Goal: Information Seeking & Learning: Learn about a topic

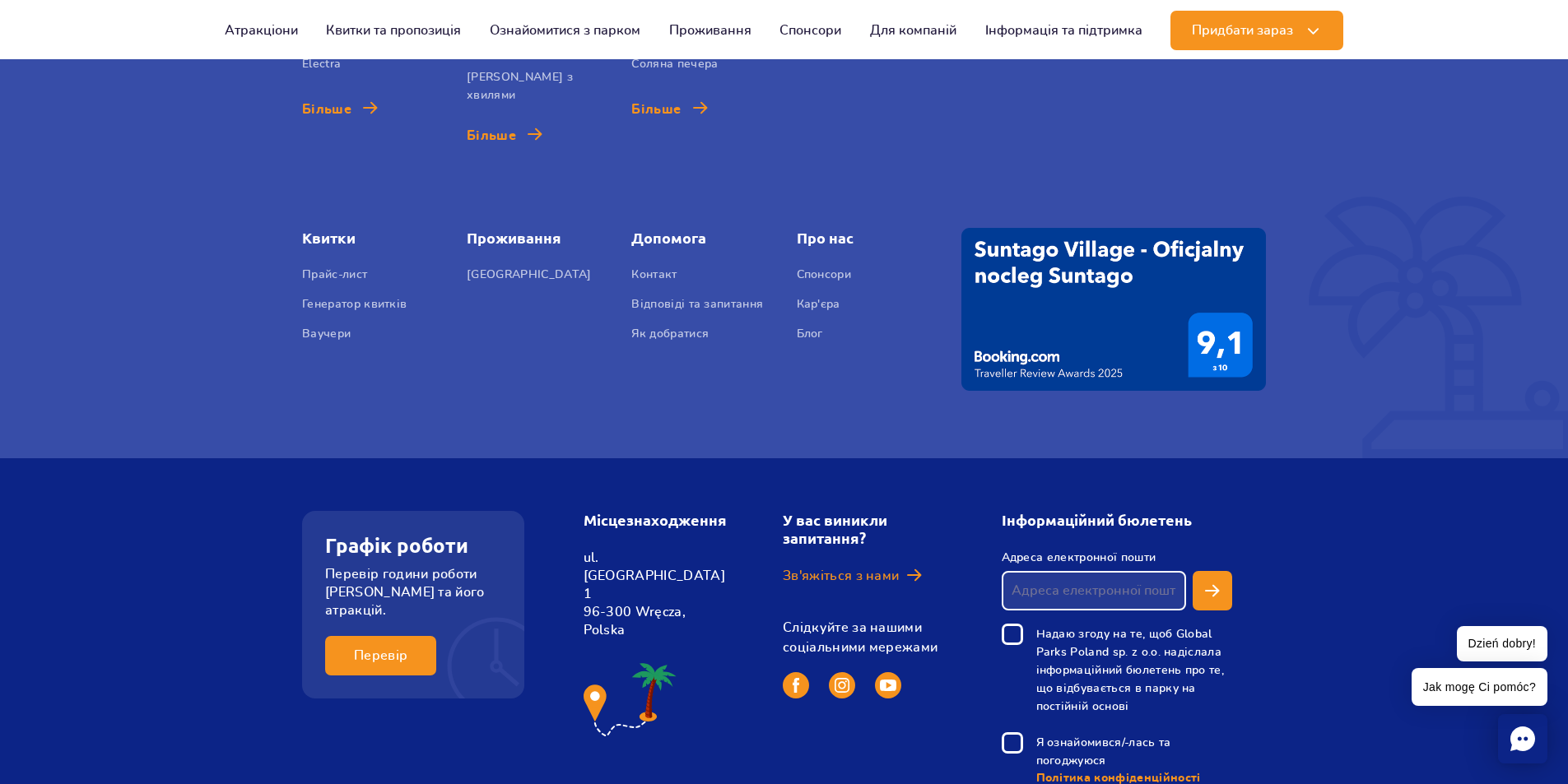
scroll to position [6170, 0]
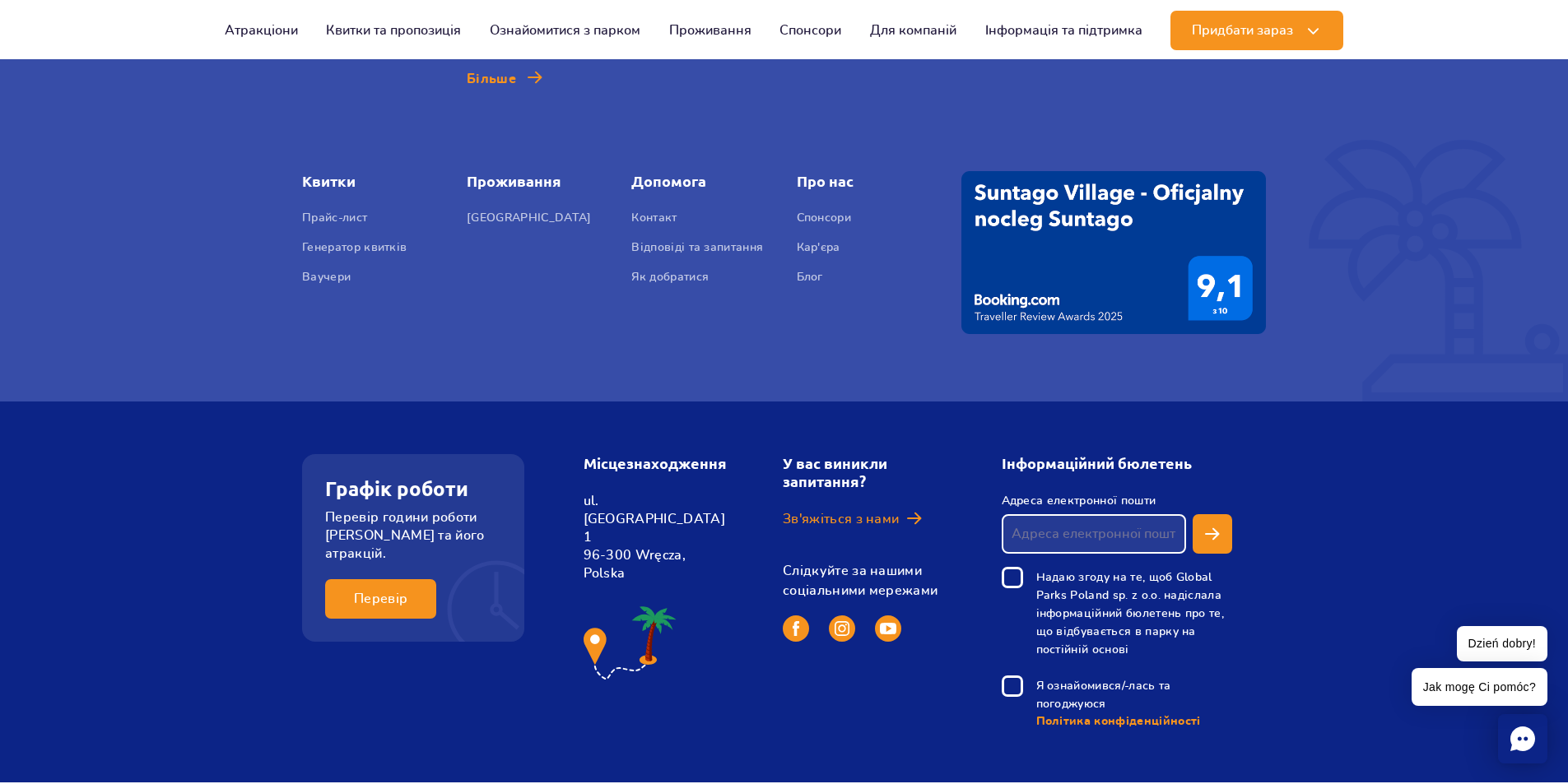
click at [577, 726] on span "PL" at bounding box center [582, 734] width 14 height 16
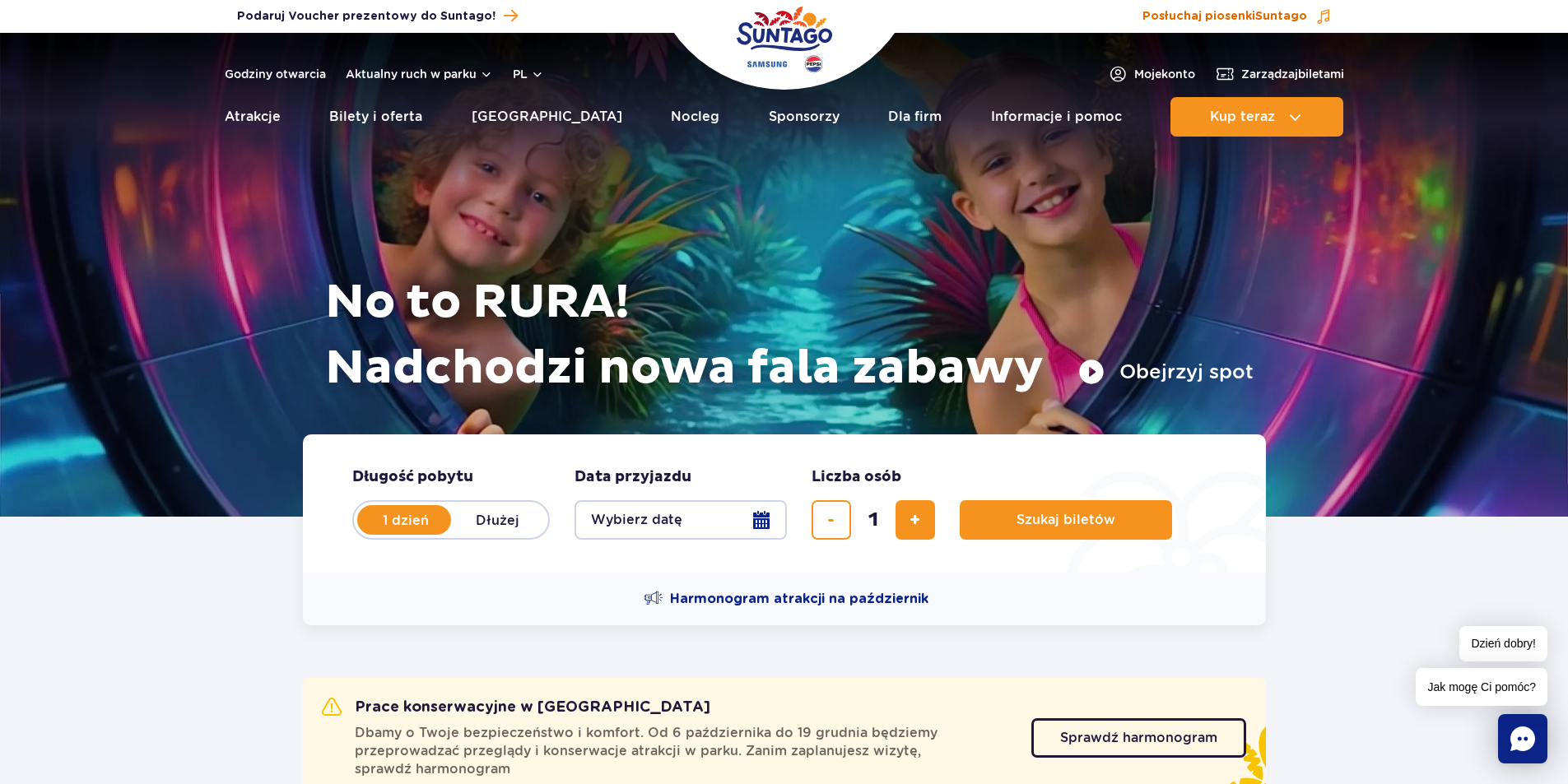
click at [1268, 11] on span "Suntago" at bounding box center [1281, 16] width 52 height 12
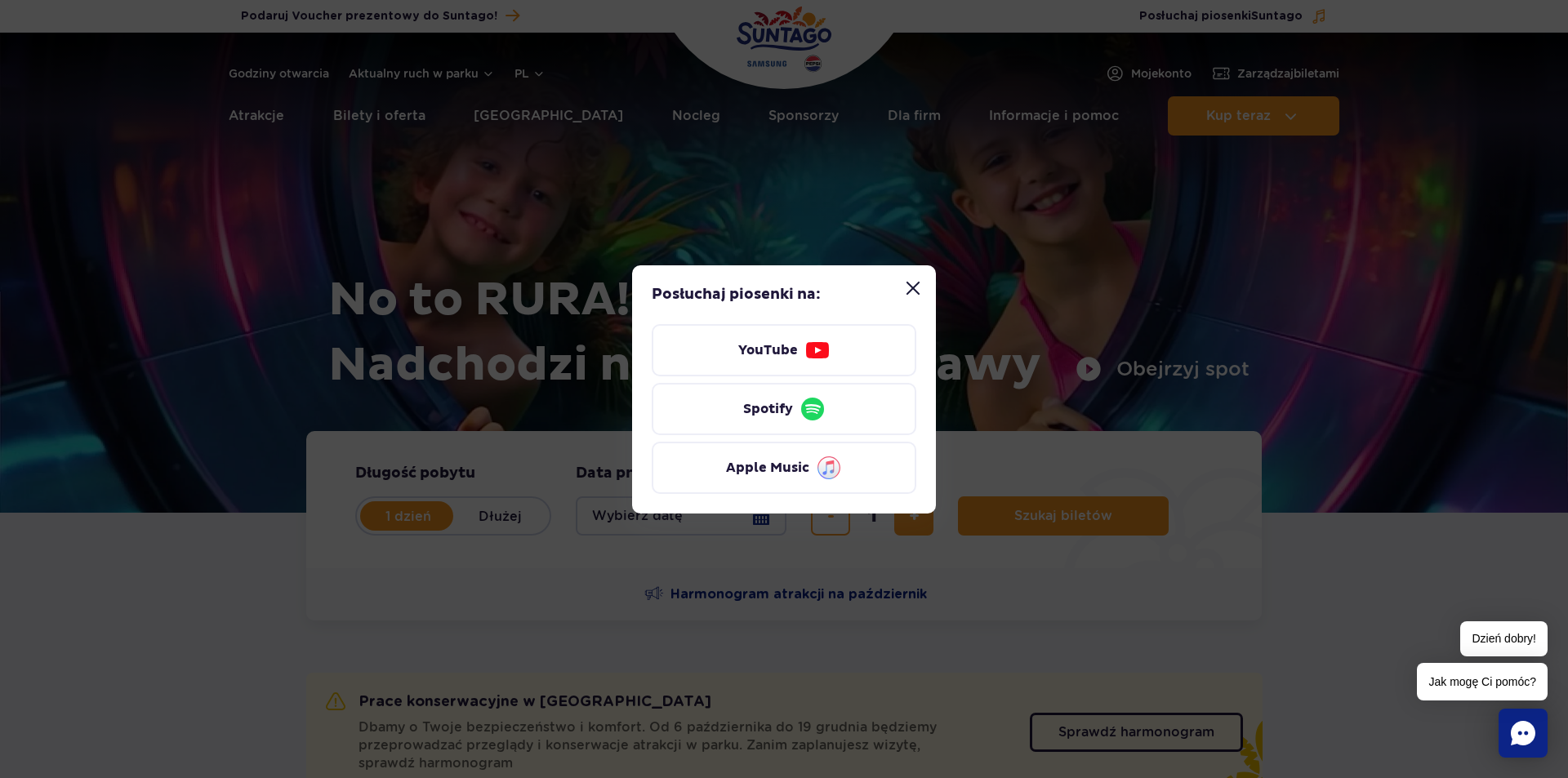
click at [904, 291] on button "Zamknij modal “Posłuchaj piosenki Suntago”" at bounding box center [913, 289] width 32 height 32
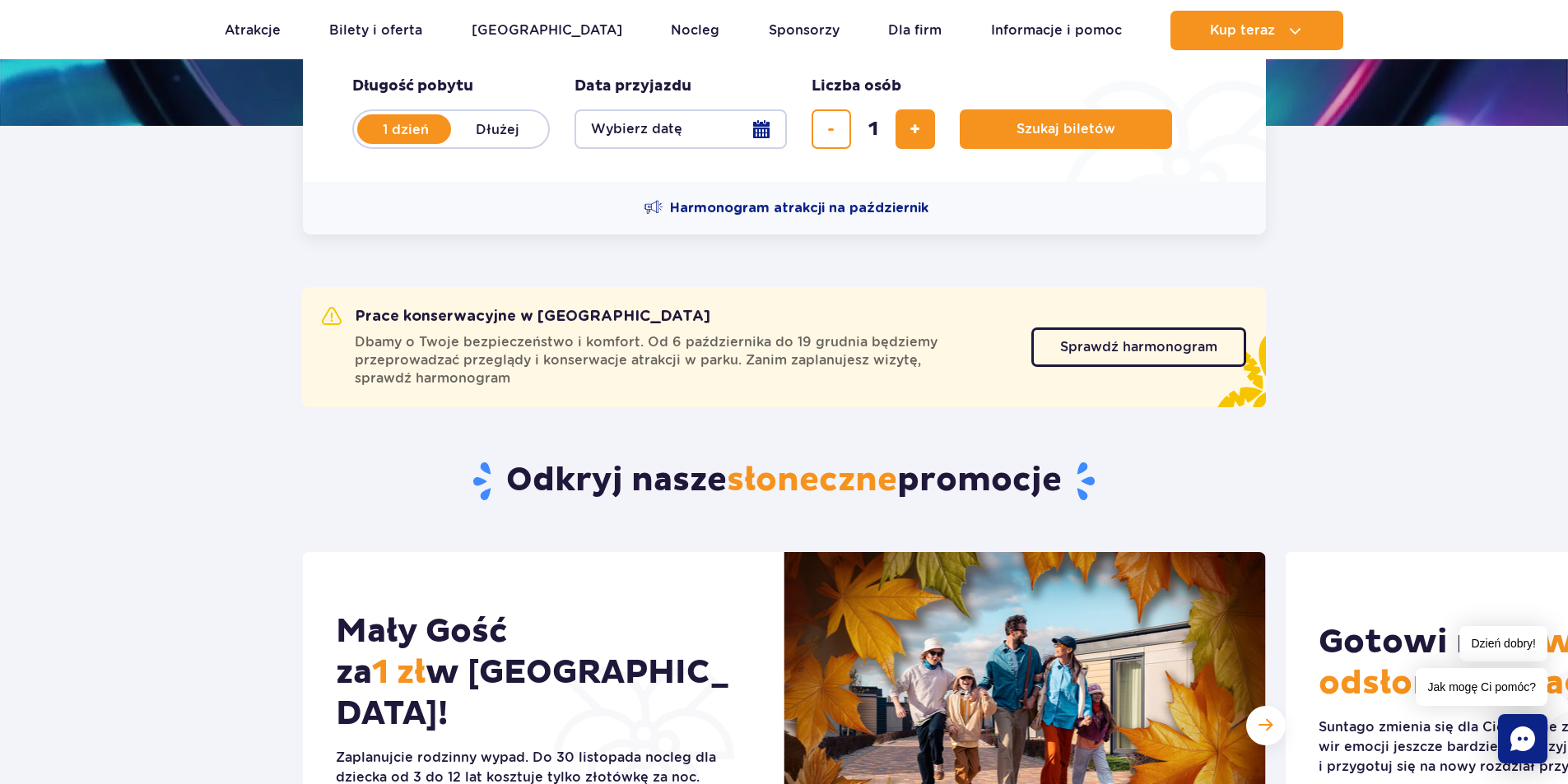
scroll to position [412, 0]
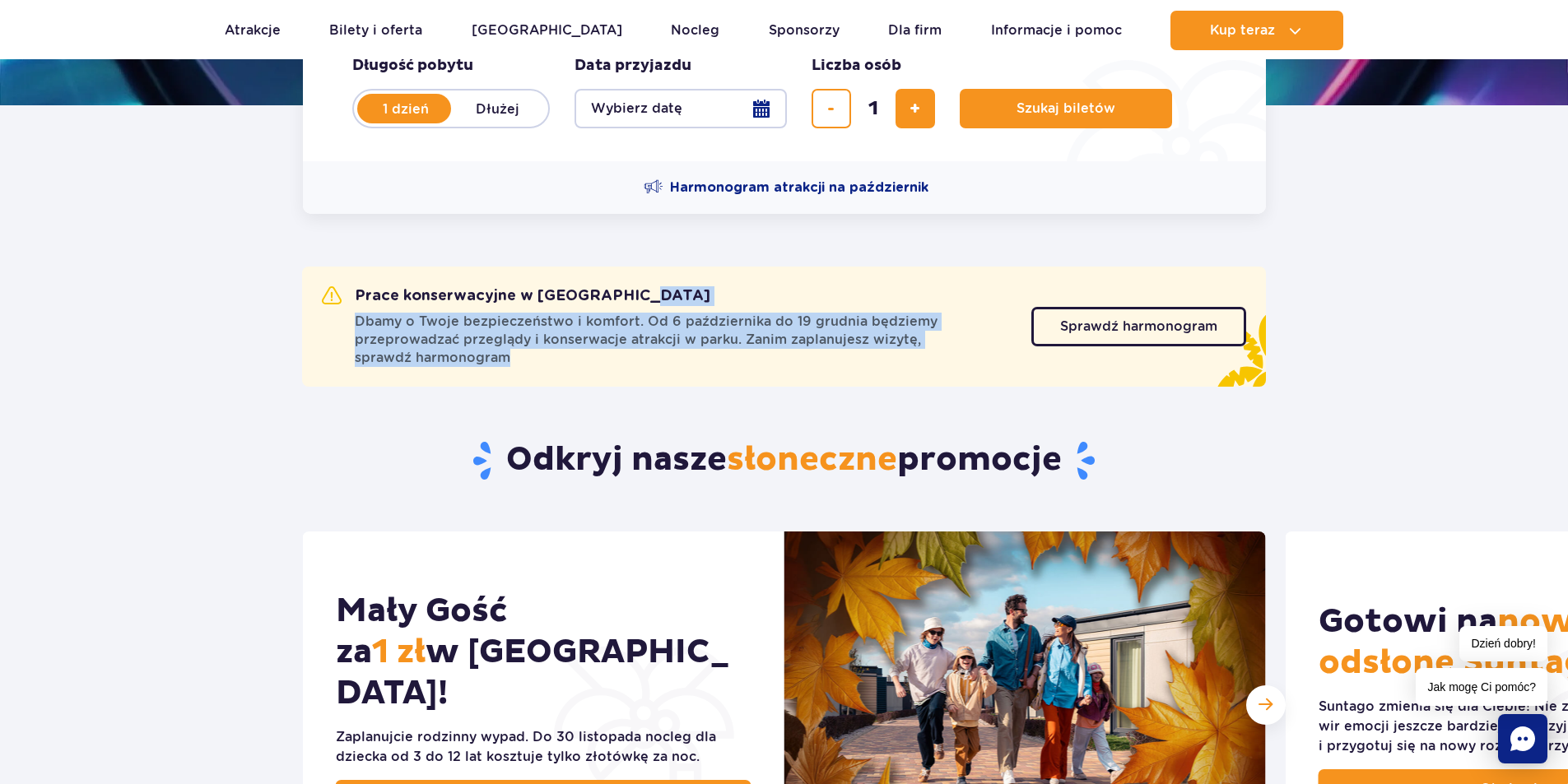
drag, startPoint x: 367, startPoint y: 299, endPoint x: 539, endPoint y: 358, distance: 181.8
click at [539, 358] on div "Prace konserwacyjne w Suntago Dbamy o Twoje bezpieczeństwo i komfort. Od 6 paźd…" at bounding box center [676, 327] width 709 height 81
click at [539, 358] on span "Dbamy o Twoje bezpieczeństwo i komfort. Od 6 października do 19 grudnia będziem…" at bounding box center [683, 340] width 657 height 55
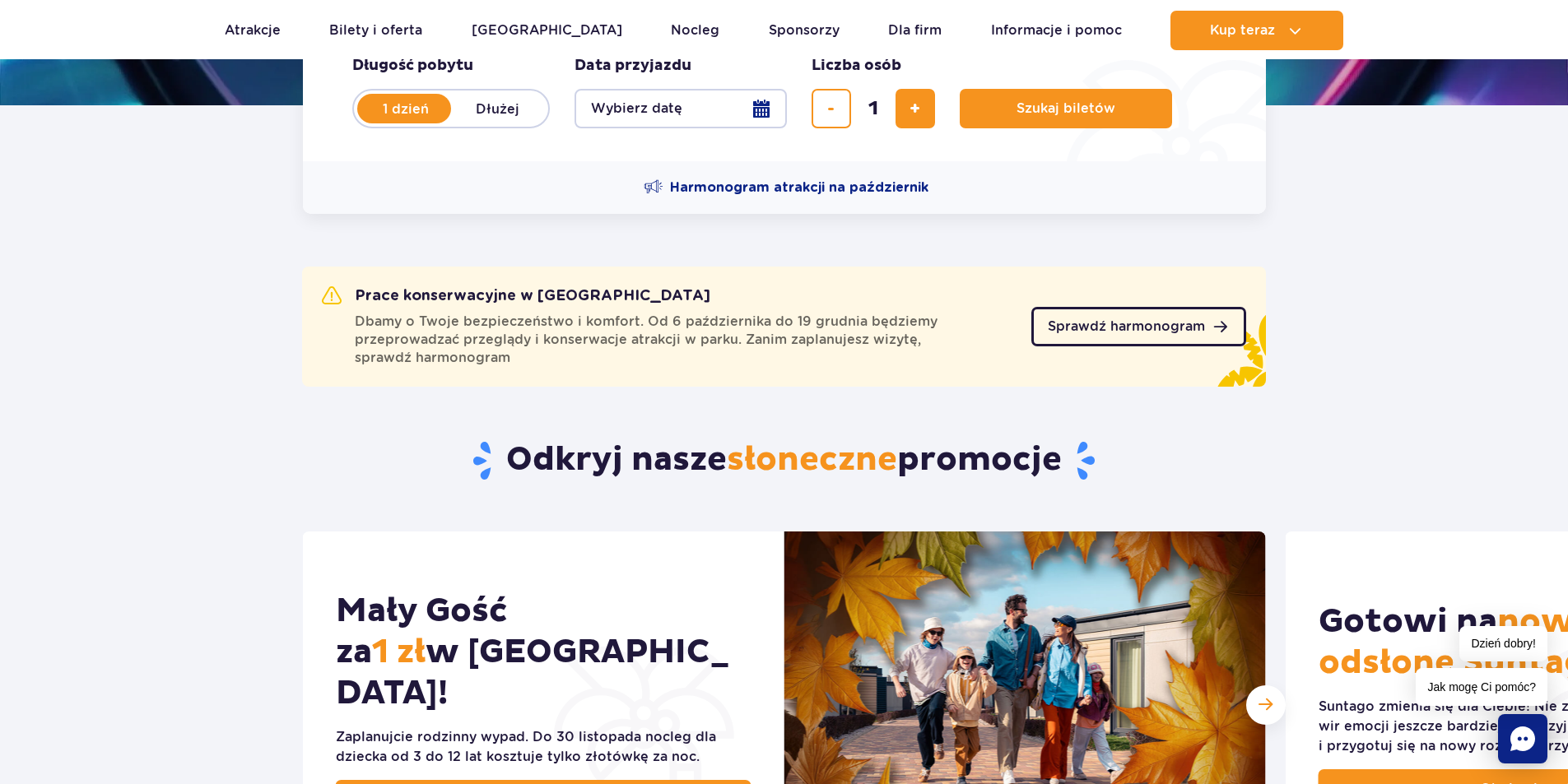
click at [1113, 323] on span "Sprawdź harmonogram" at bounding box center [1127, 327] width 157 height 13
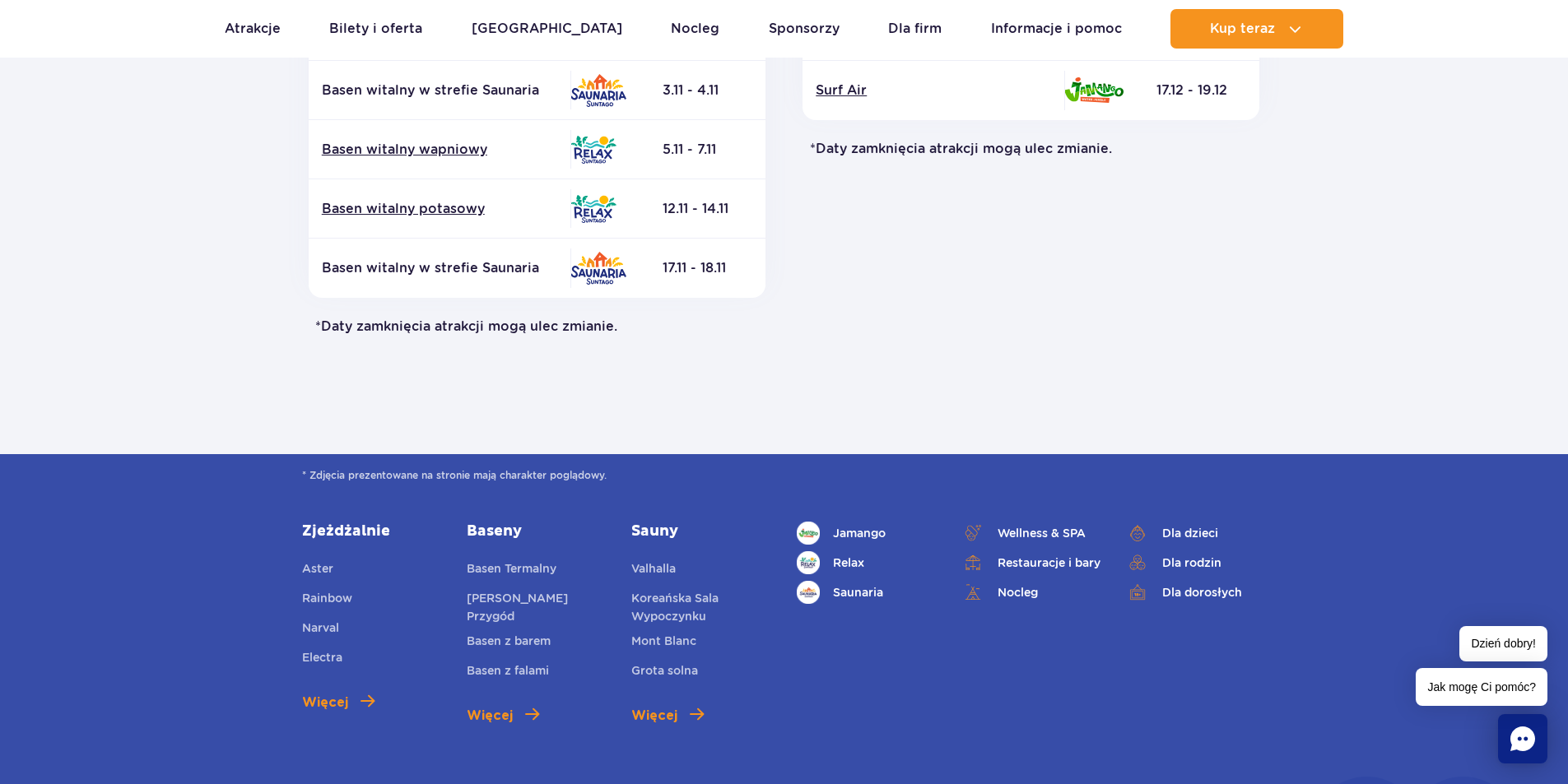
scroll to position [906, 0]
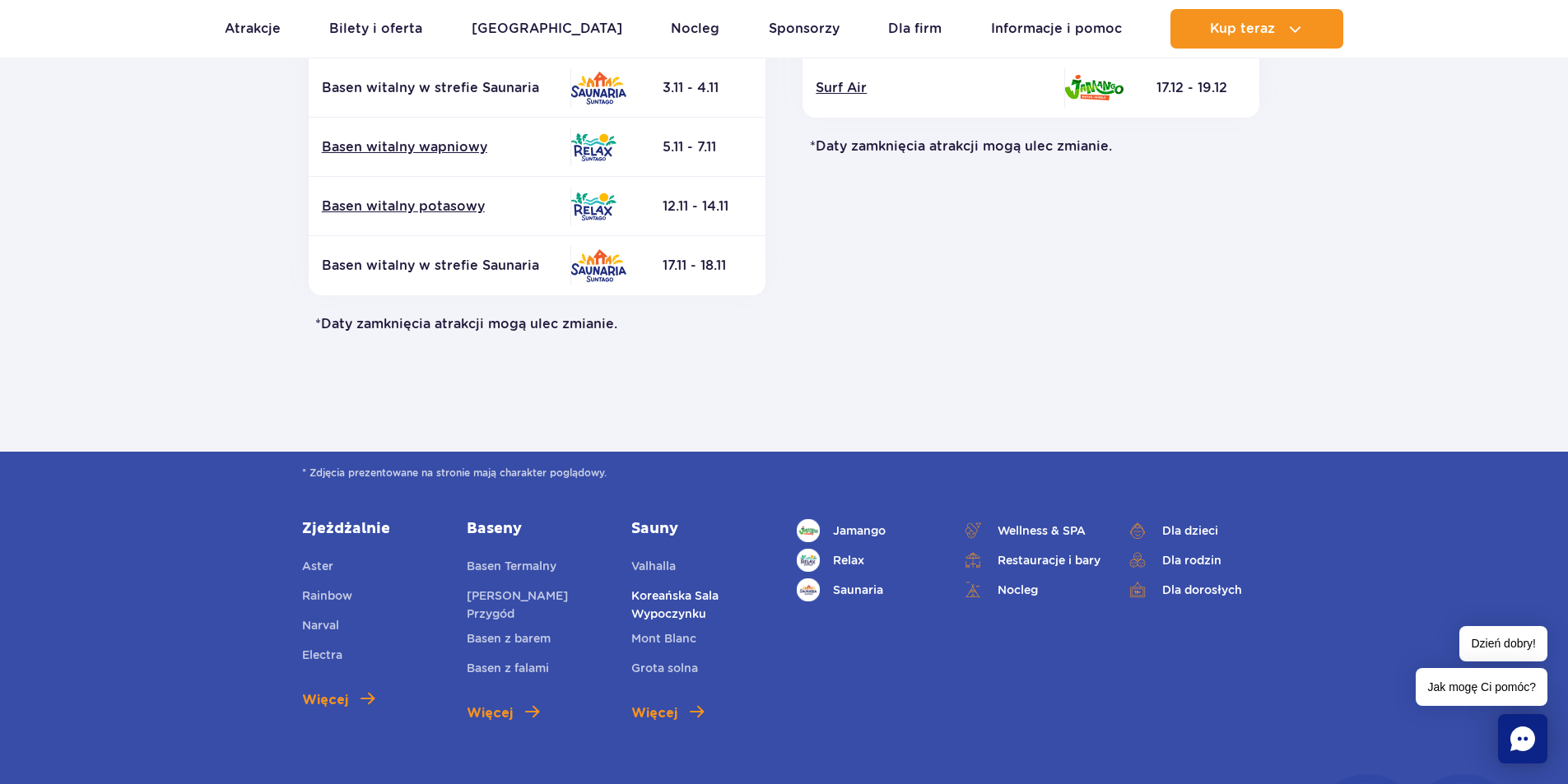
click at [641, 616] on link "Koreańska Sala Wypoczynku" at bounding box center [701, 606] width 140 height 36
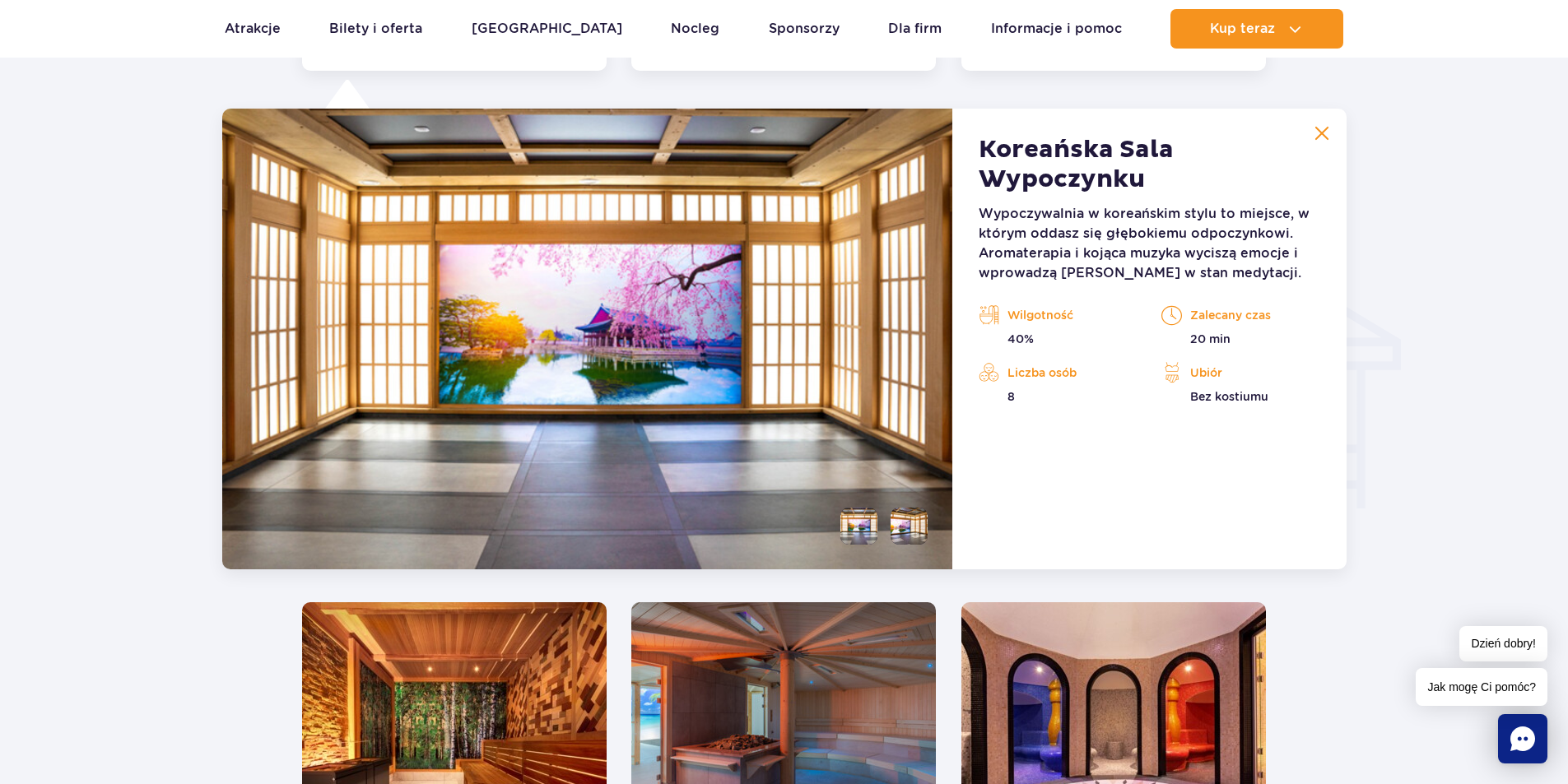
scroll to position [1832, 0]
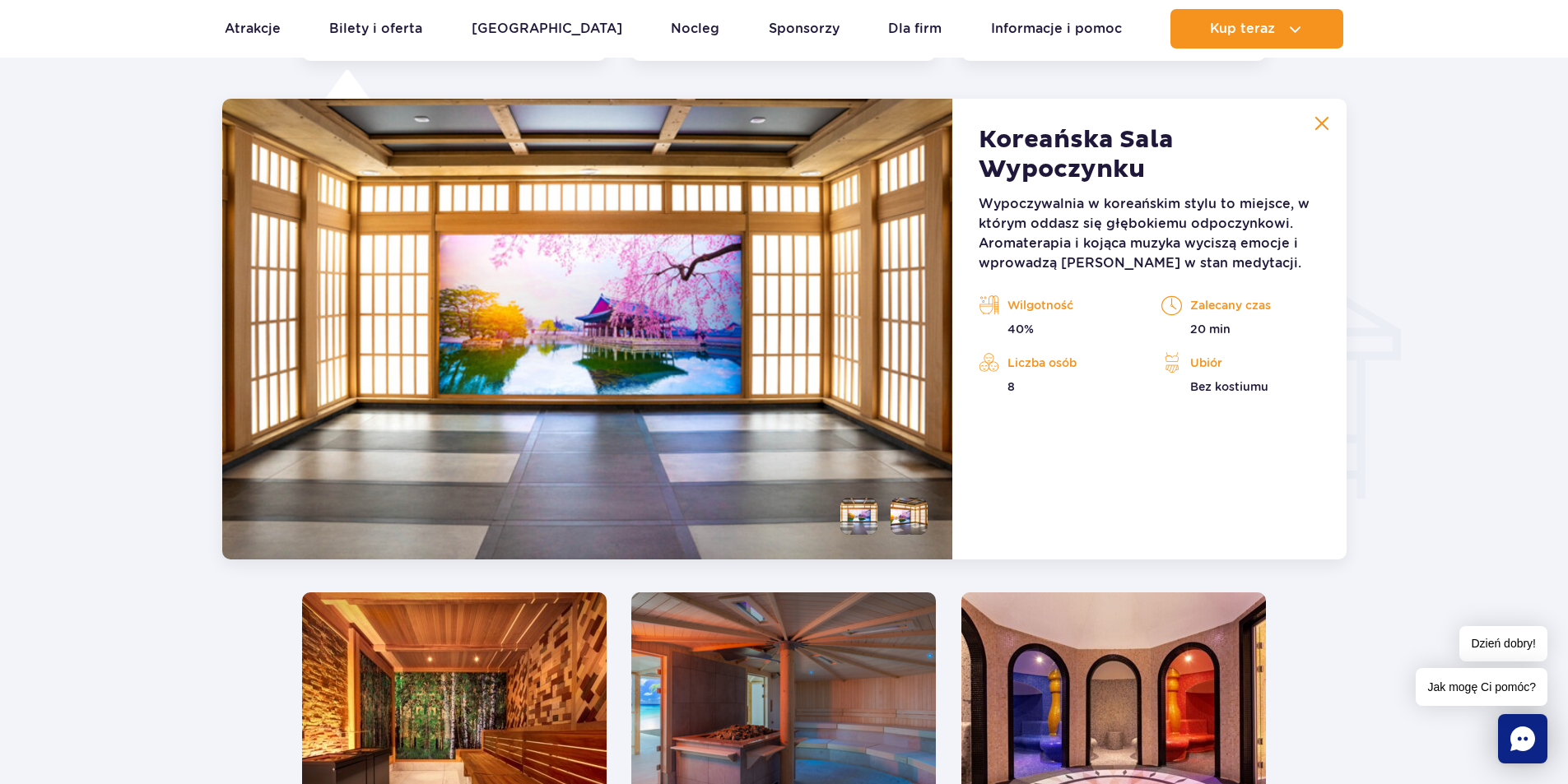
click at [905, 532] on li at bounding box center [909, 516] width 37 height 37
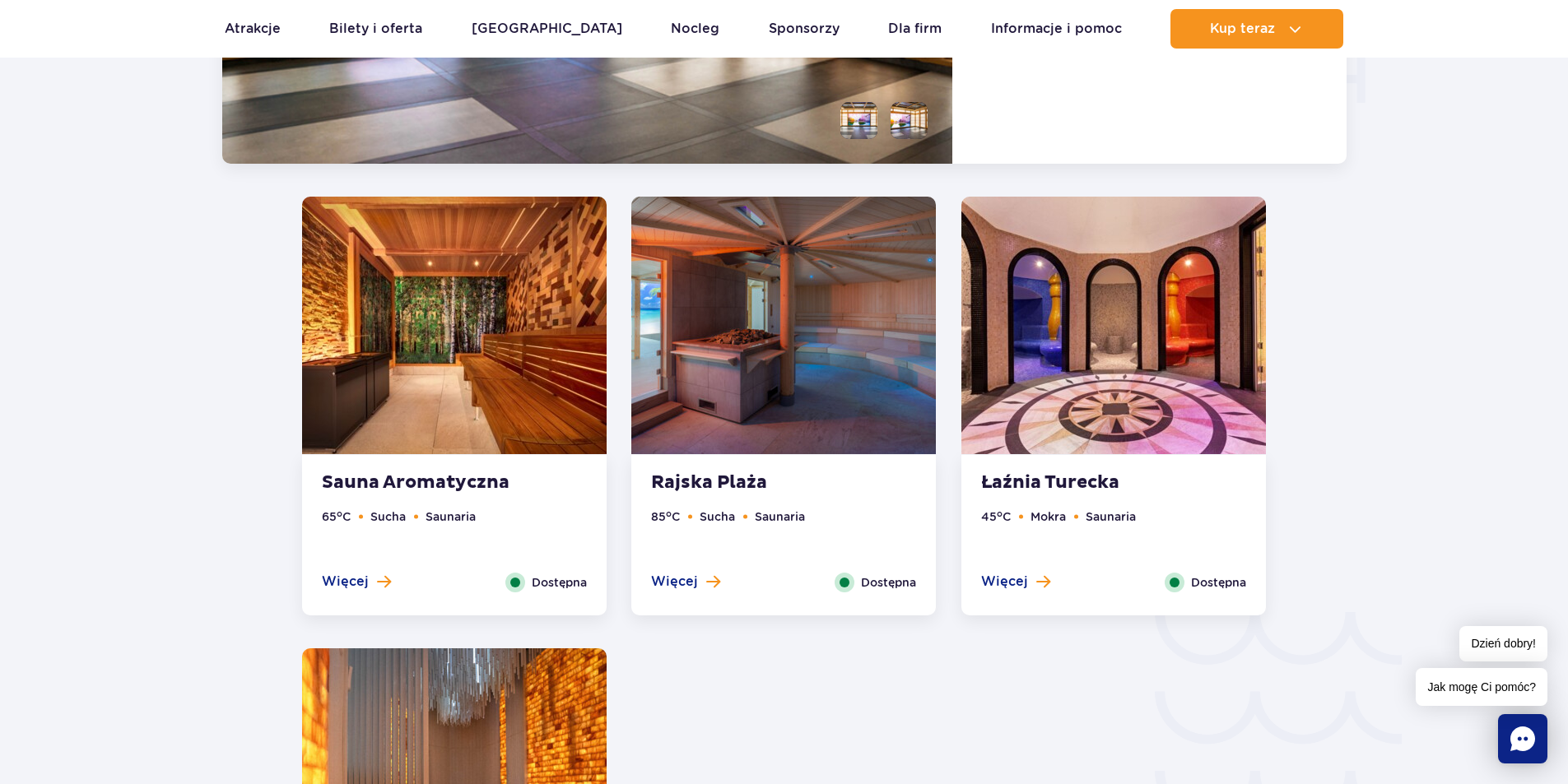
scroll to position [2325, 0]
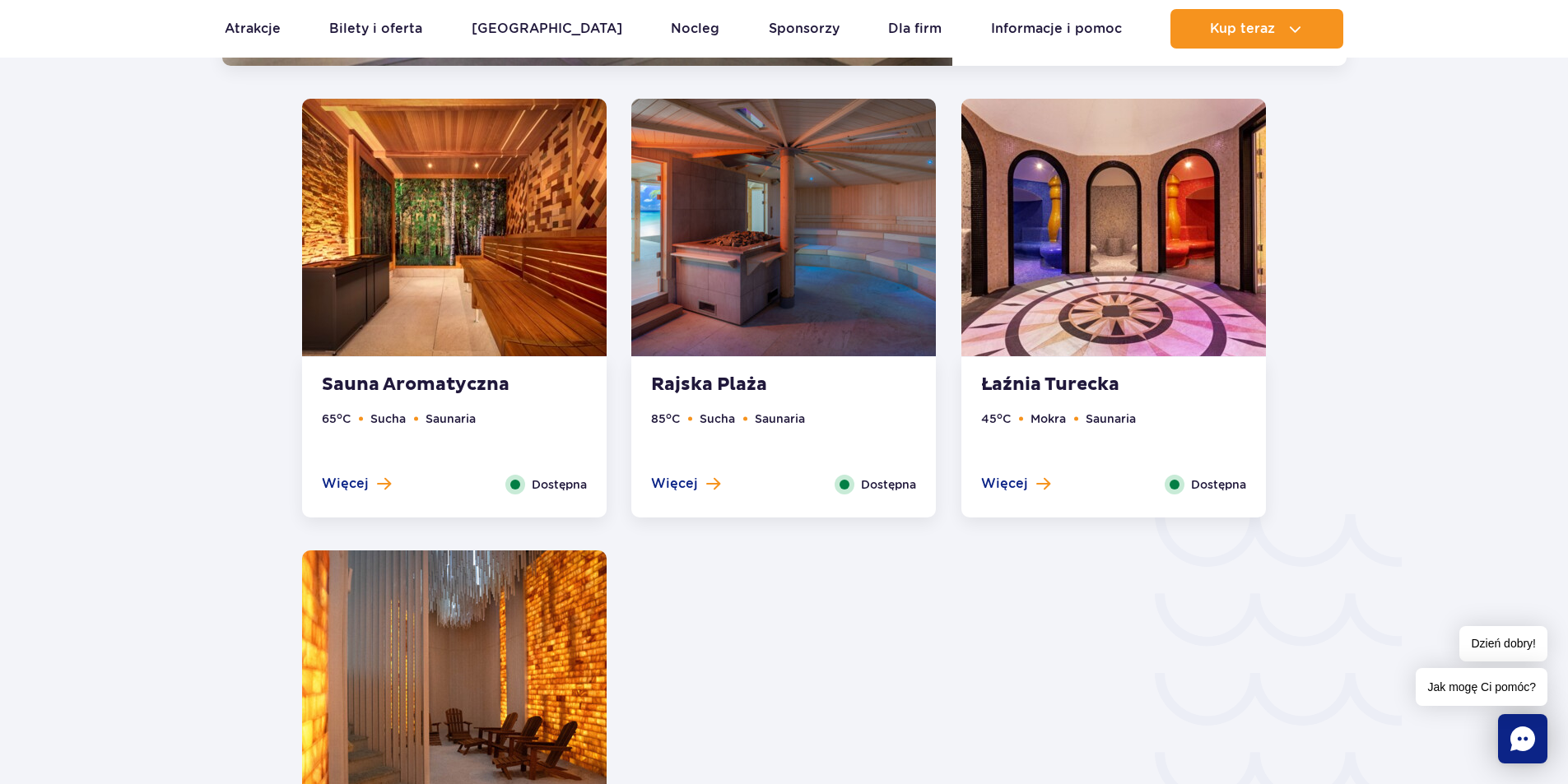
click at [1191, 242] on img at bounding box center [1113, 227] width 304 height 257
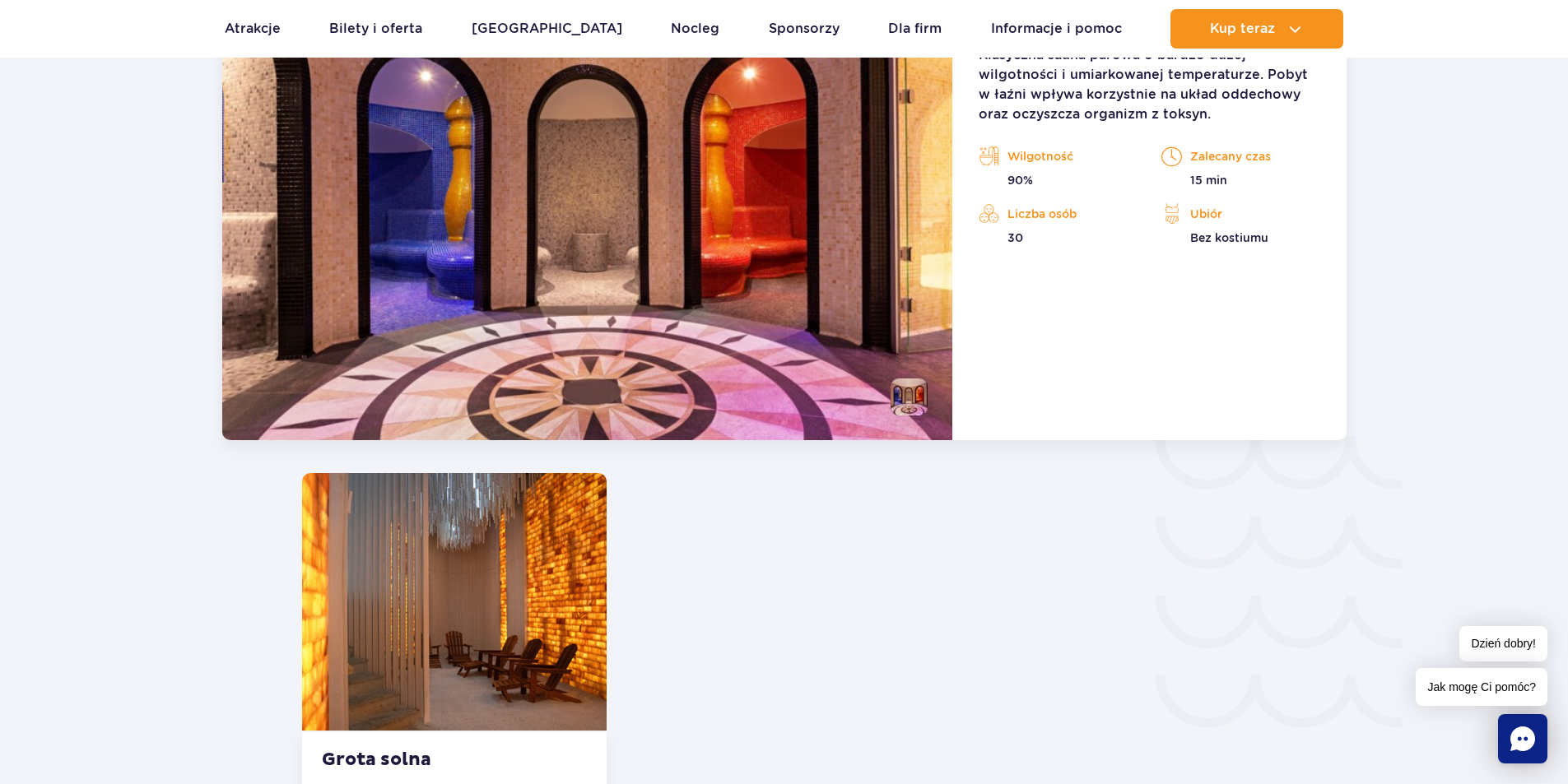
scroll to position [2777, 0]
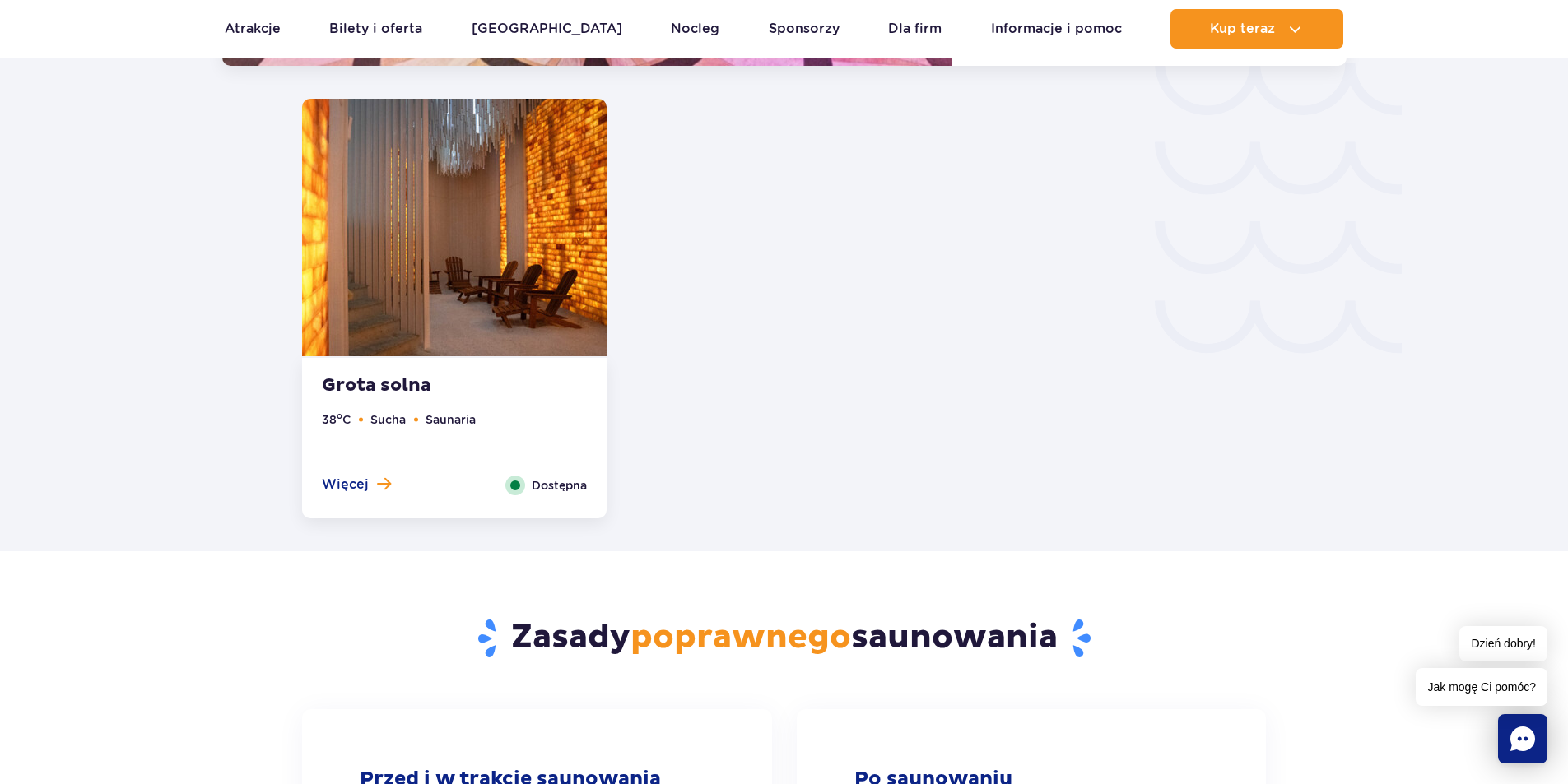
click at [402, 269] on img at bounding box center [454, 227] width 304 height 257
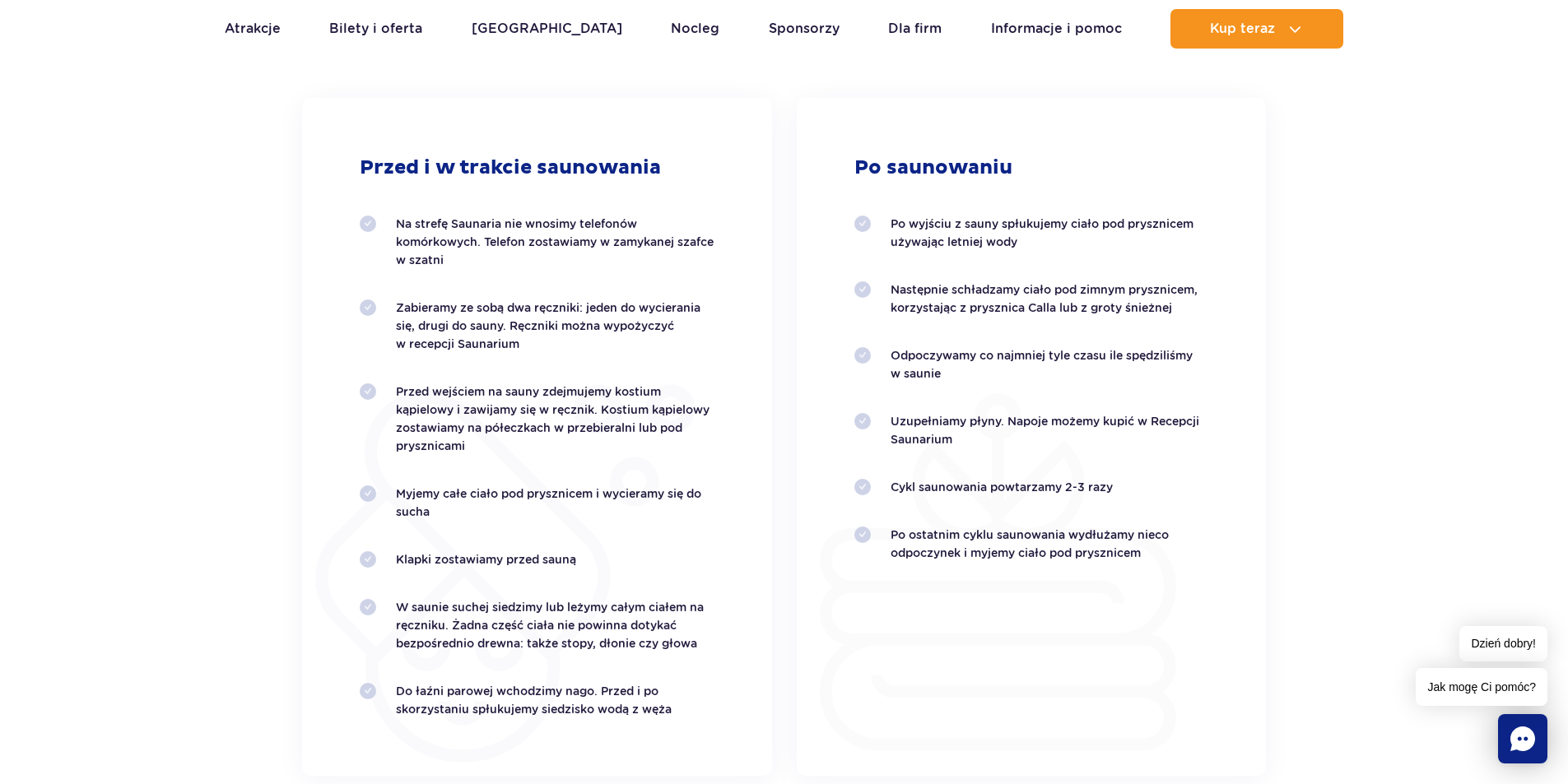
scroll to position [3394, 0]
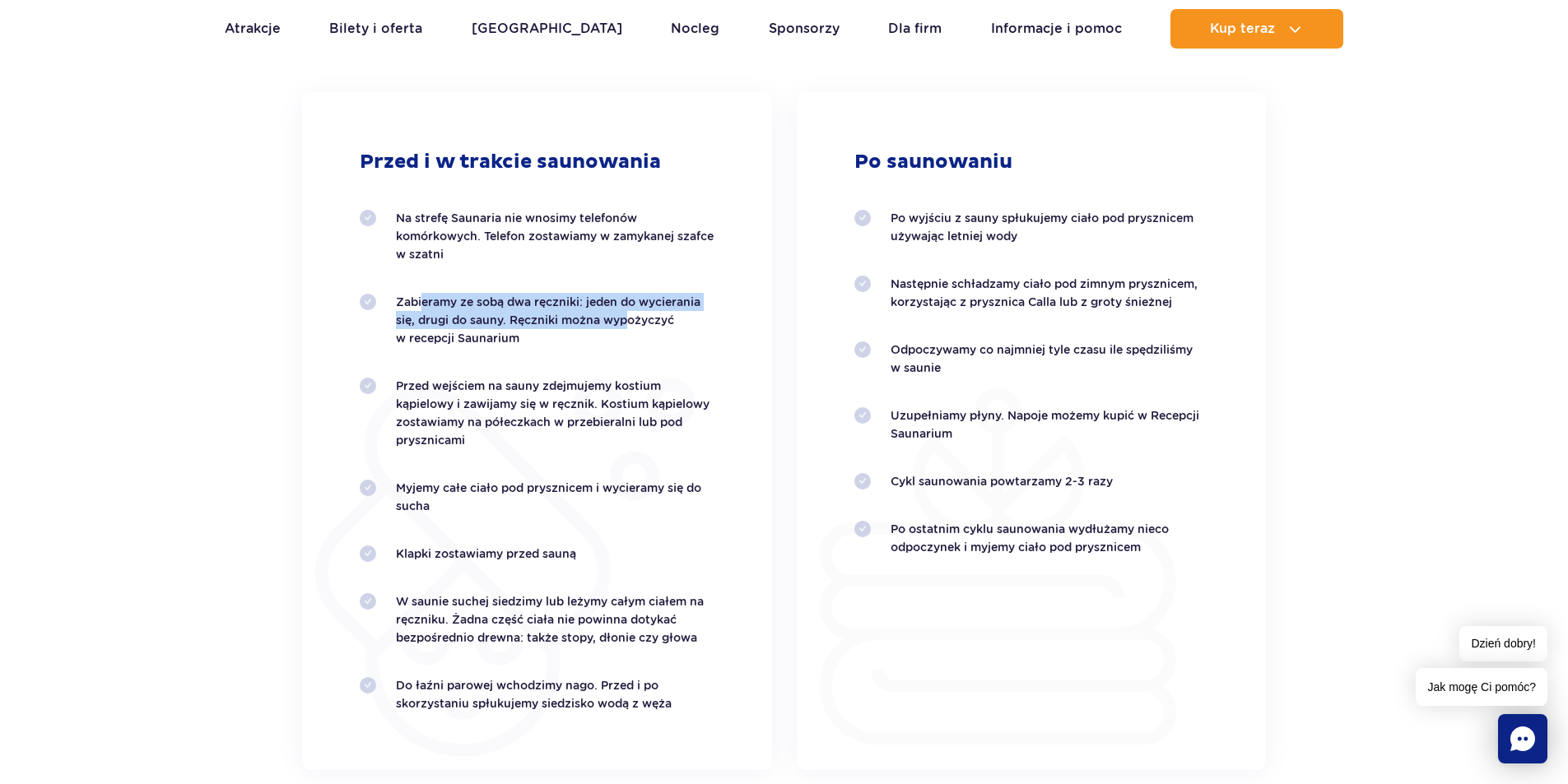
drag, startPoint x: 415, startPoint y: 297, endPoint x: 618, endPoint y: 318, distance: 204.1
click at [618, 318] on p "Zabieramy ze sobą dwa ręczniki: jeden do wycierania się, drugi do sauny. Ręczni…" at bounding box center [556, 320] width 319 height 55
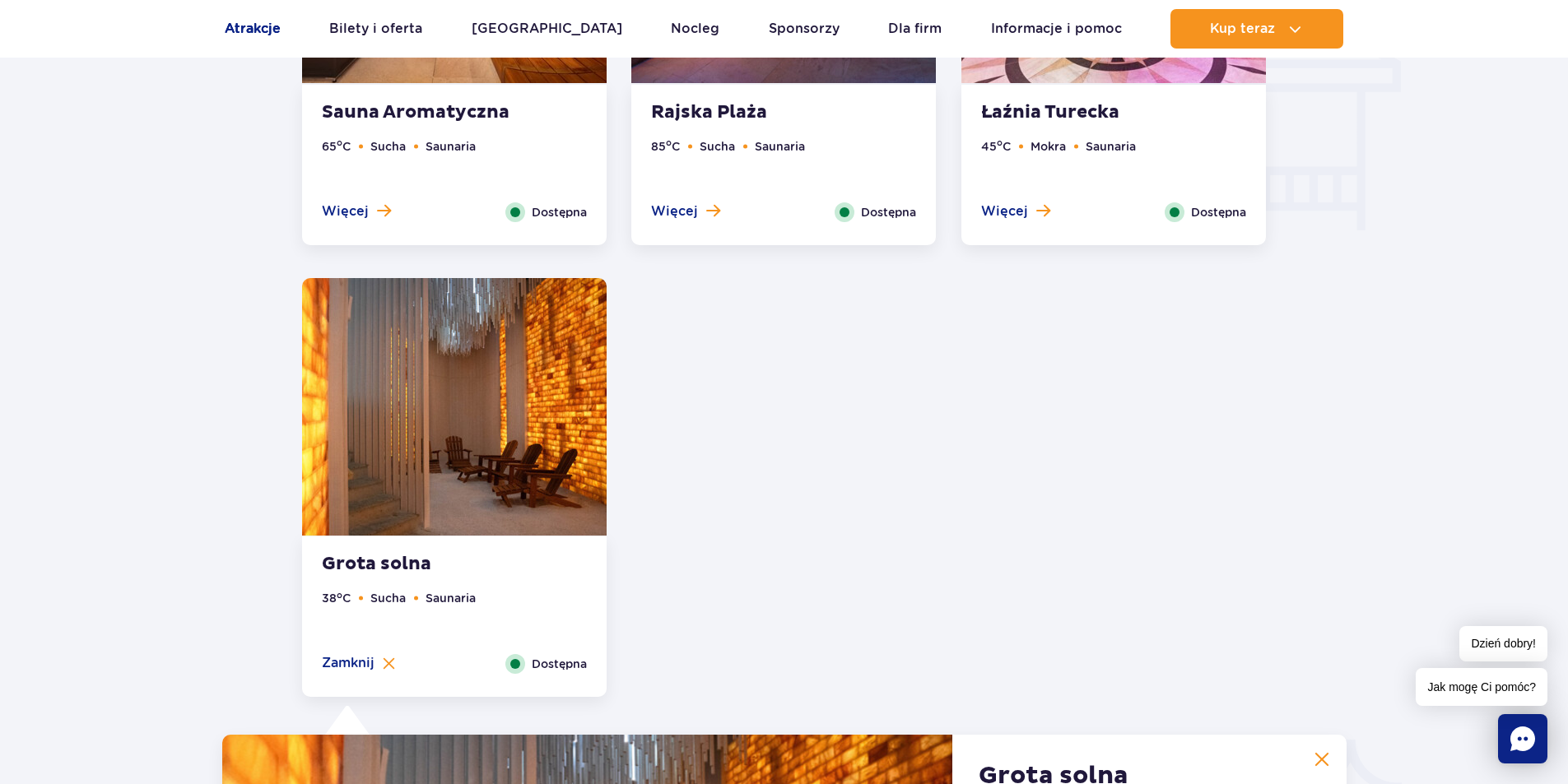
scroll to position [2078, 0]
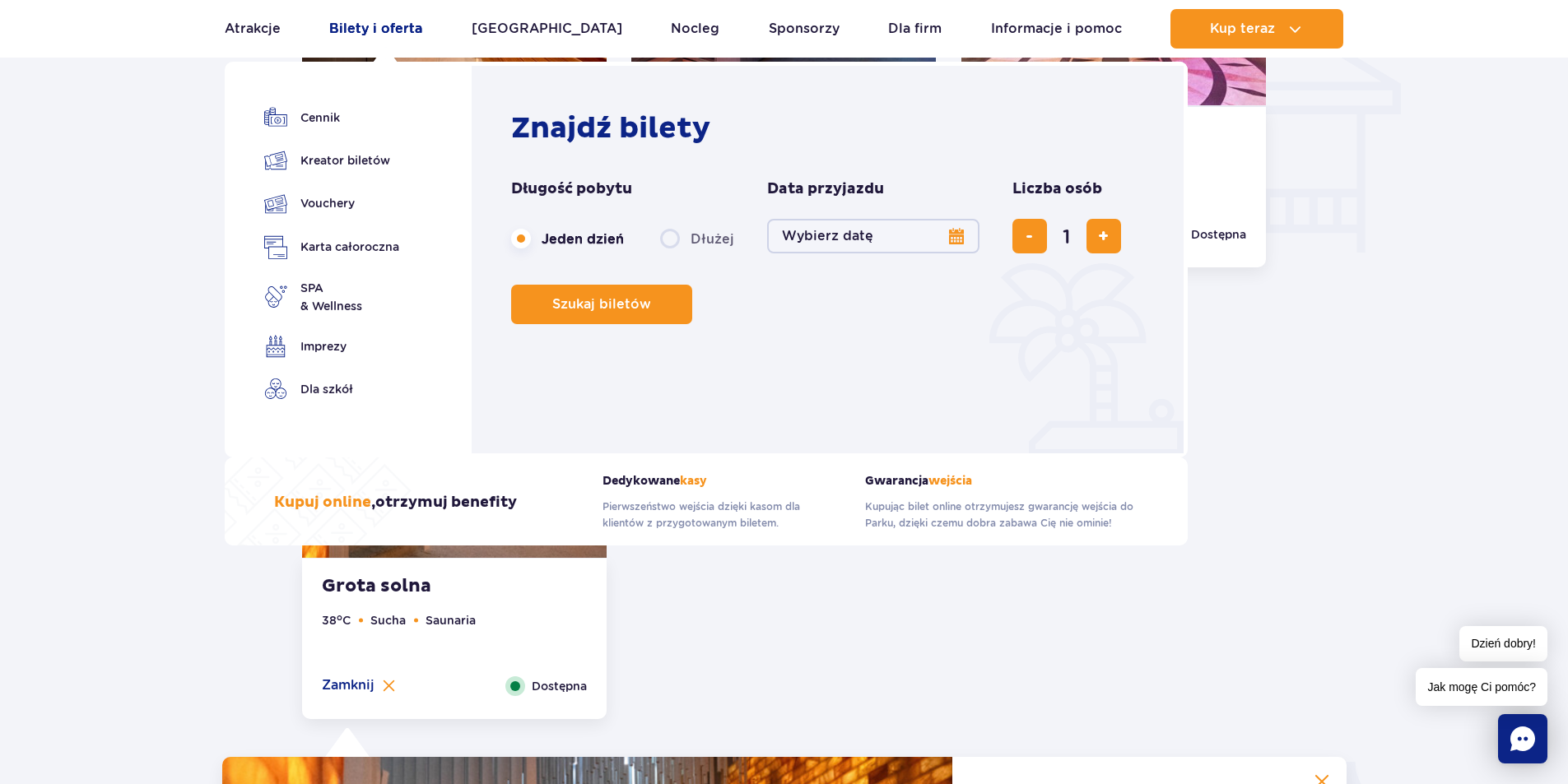
click at [368, 36] on link "Bilety i oferta" at bounding box center [375, 28] width 93 height 39
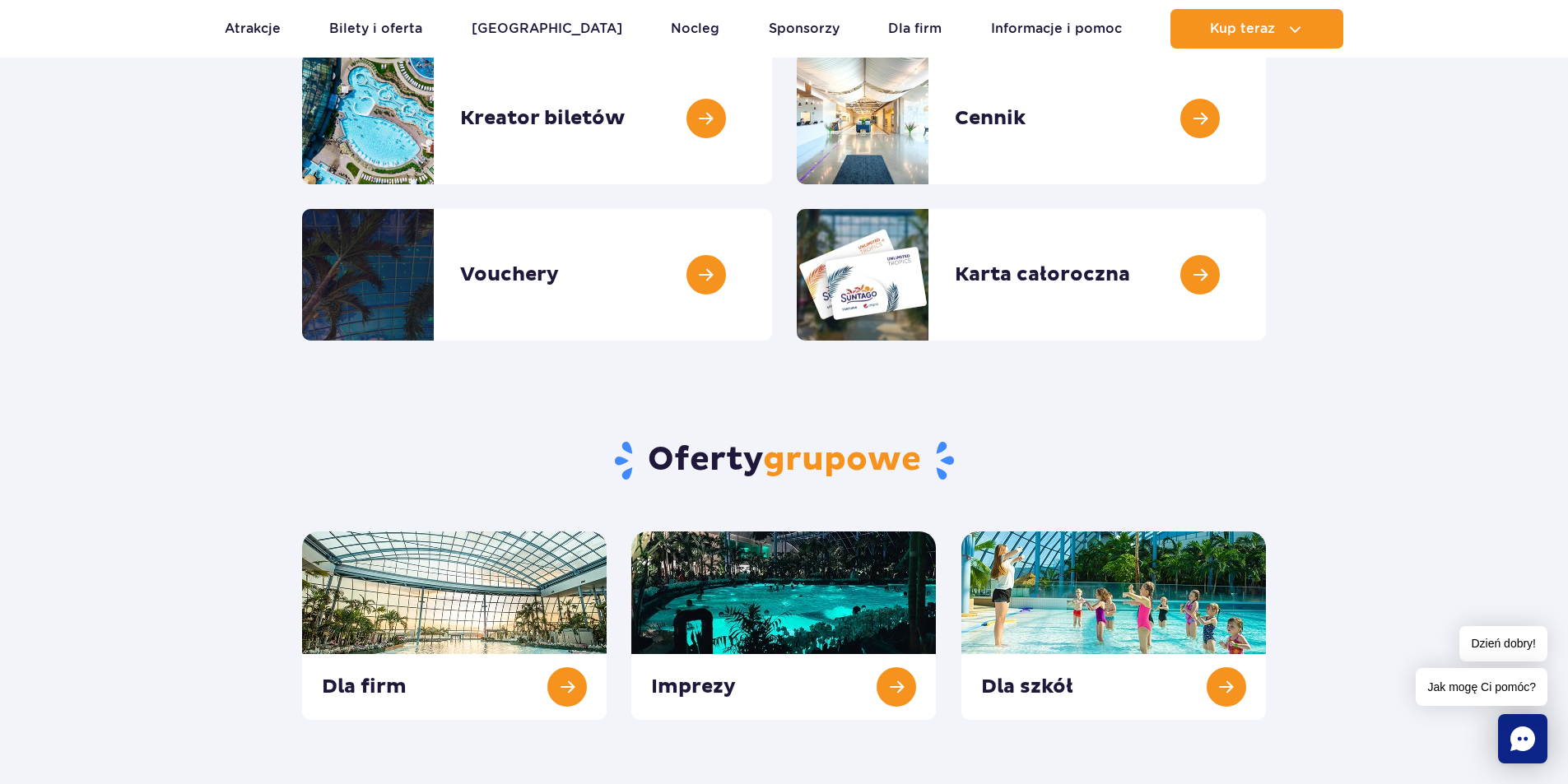
scroll to position [247, 0]
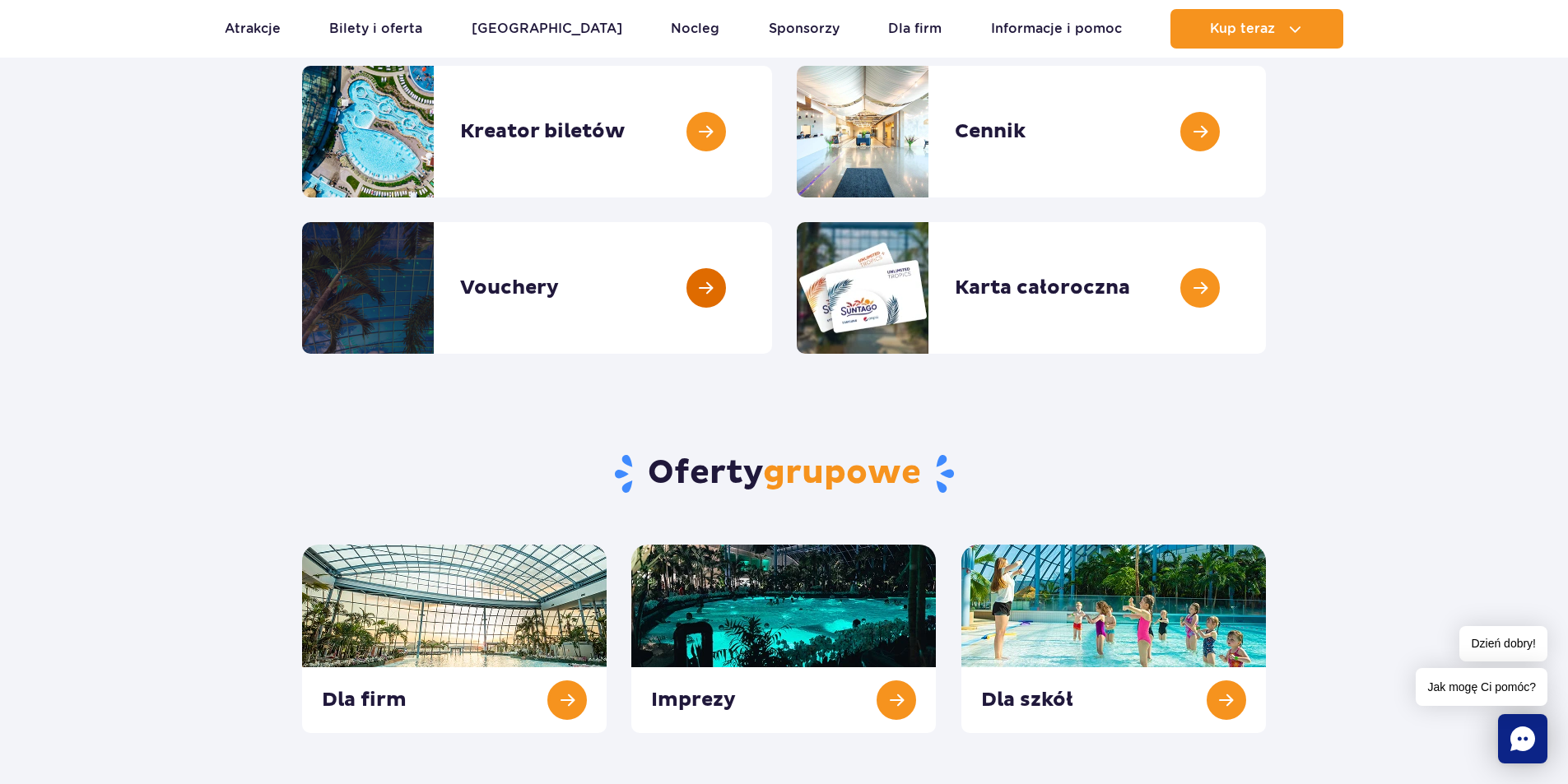
click at [772, 310] on link at bounding box center [772, 288] width 0 height 131
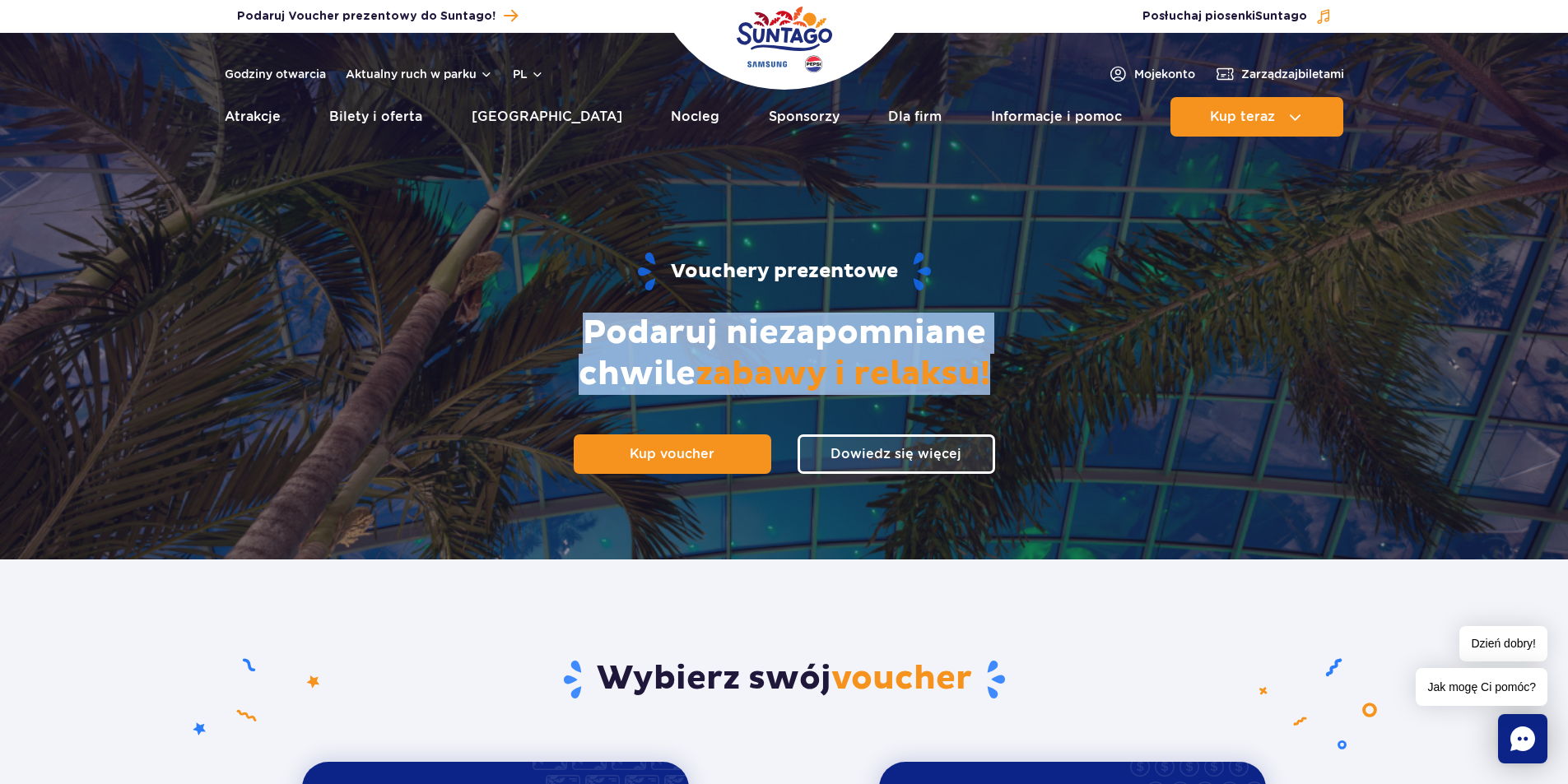
drag, startPoint x: 460, startPoint y: 345, endPoint x: 930, endPoint y: 369, distance: 470.6
click at [930, 369] on div "Vouchery prezentowe Podaruj niezapomniane chwile zabawy i relaksu! Kup voucher …" at bounding box center [784, 363] width 1058 height 395
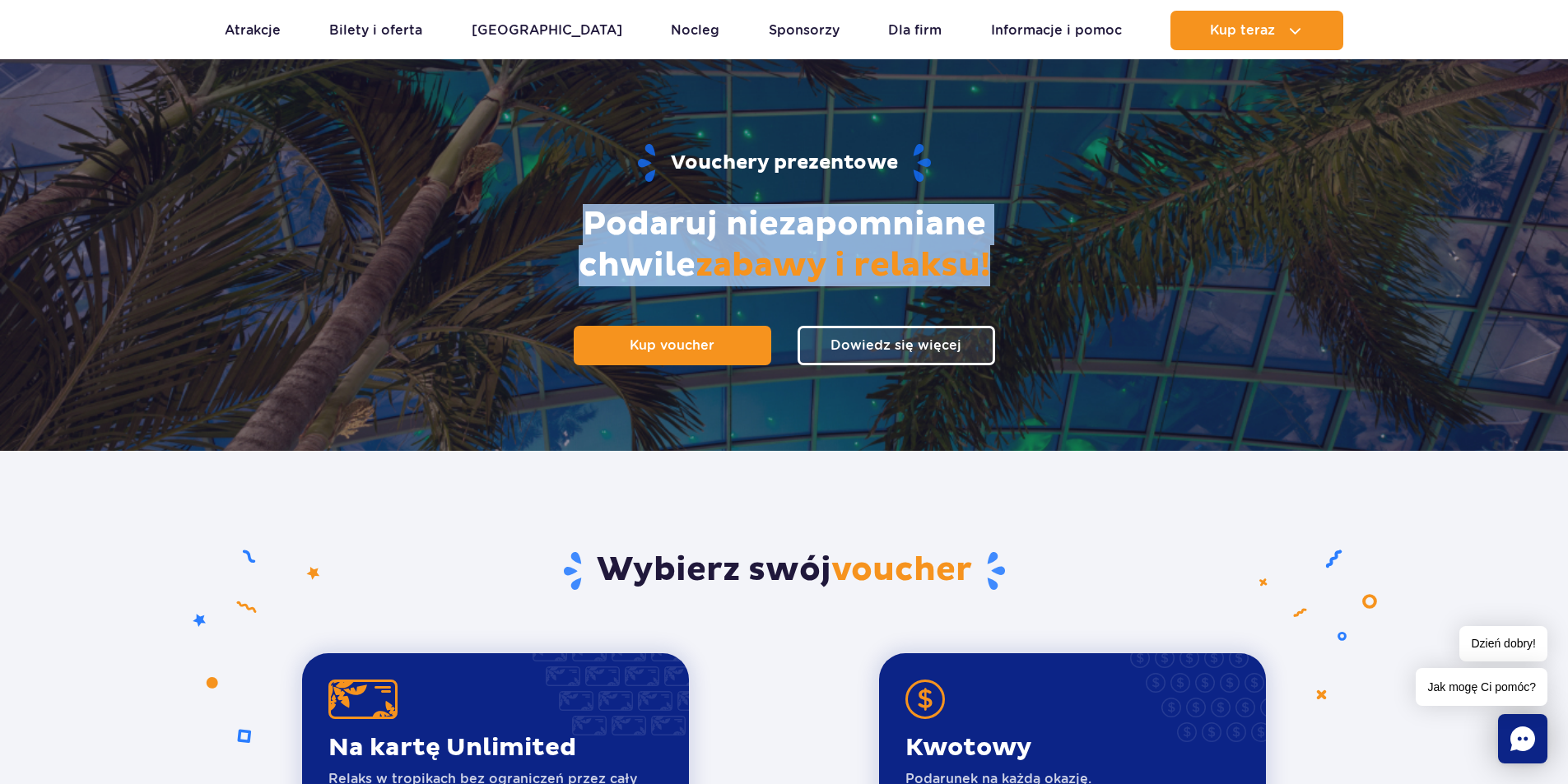
scroll to position [494, 0]
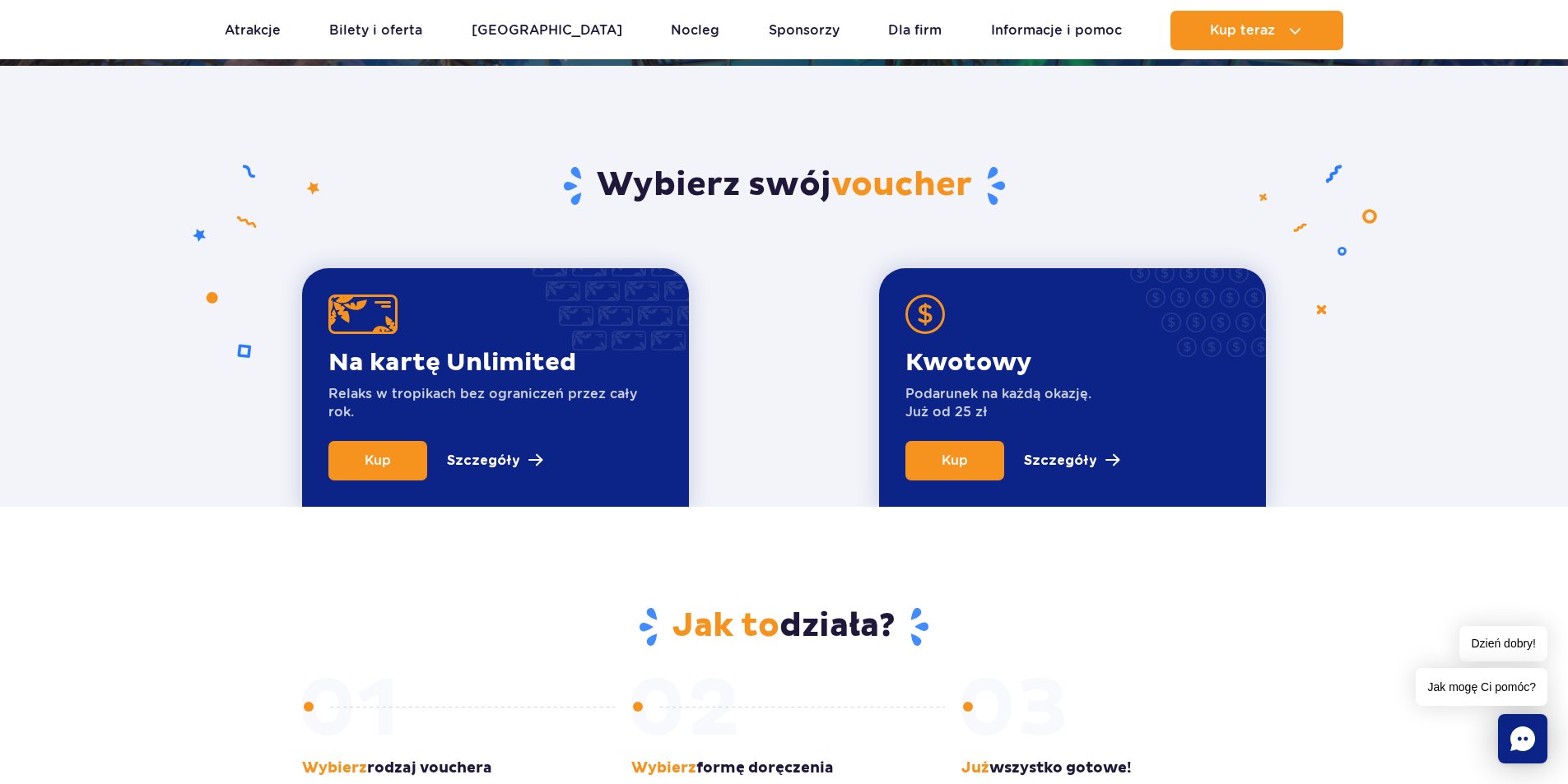
click at [995, 412] on p "Podarunek na każdą okazję. Już od 25 zł" at bounding box center [999, 403] width 186 height 36
click at [1077, 460] on p "Szczegóły" at bounding box center [1060, 461] width 73 height 20
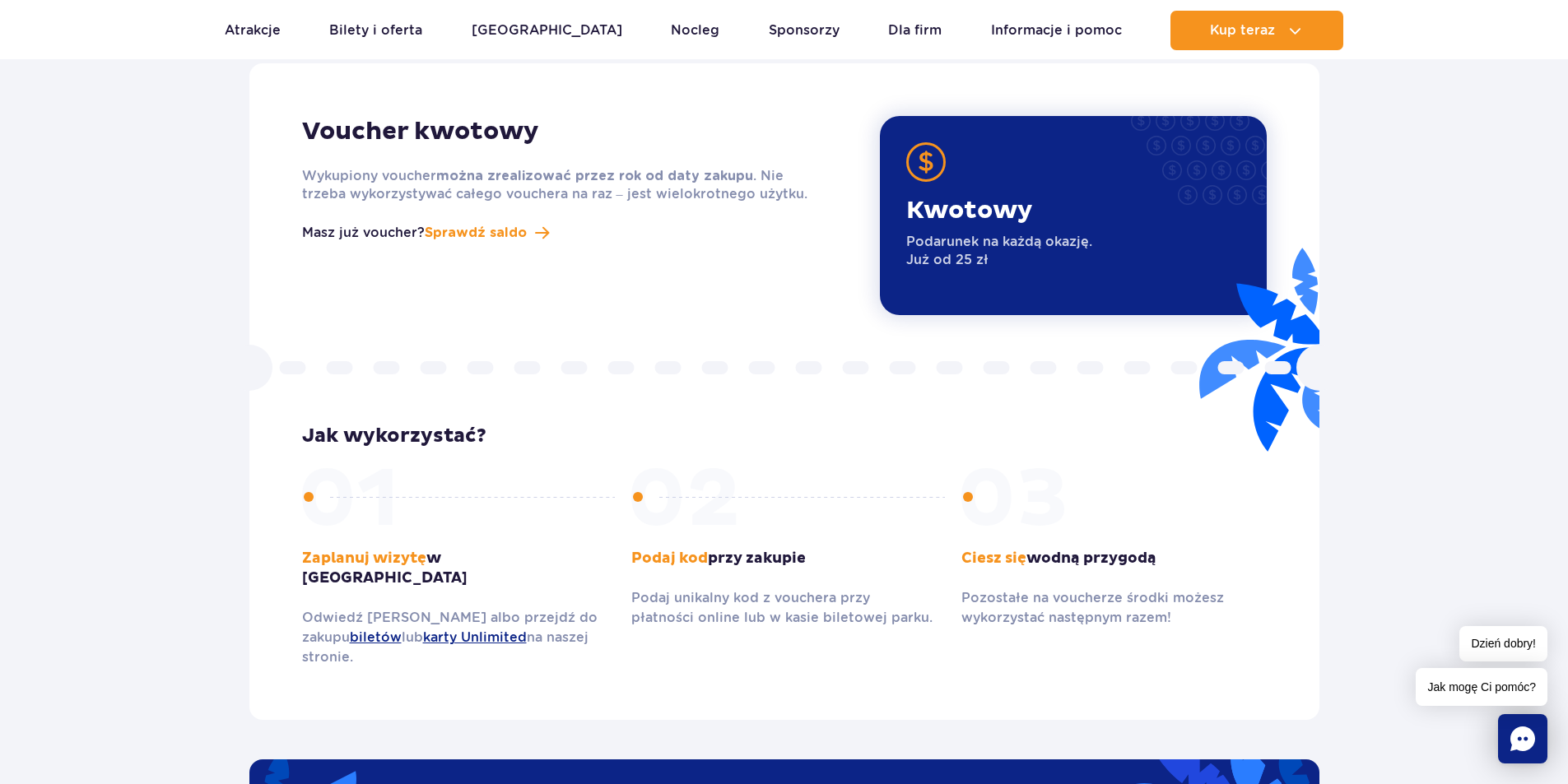
scroll to position [2086, 0]
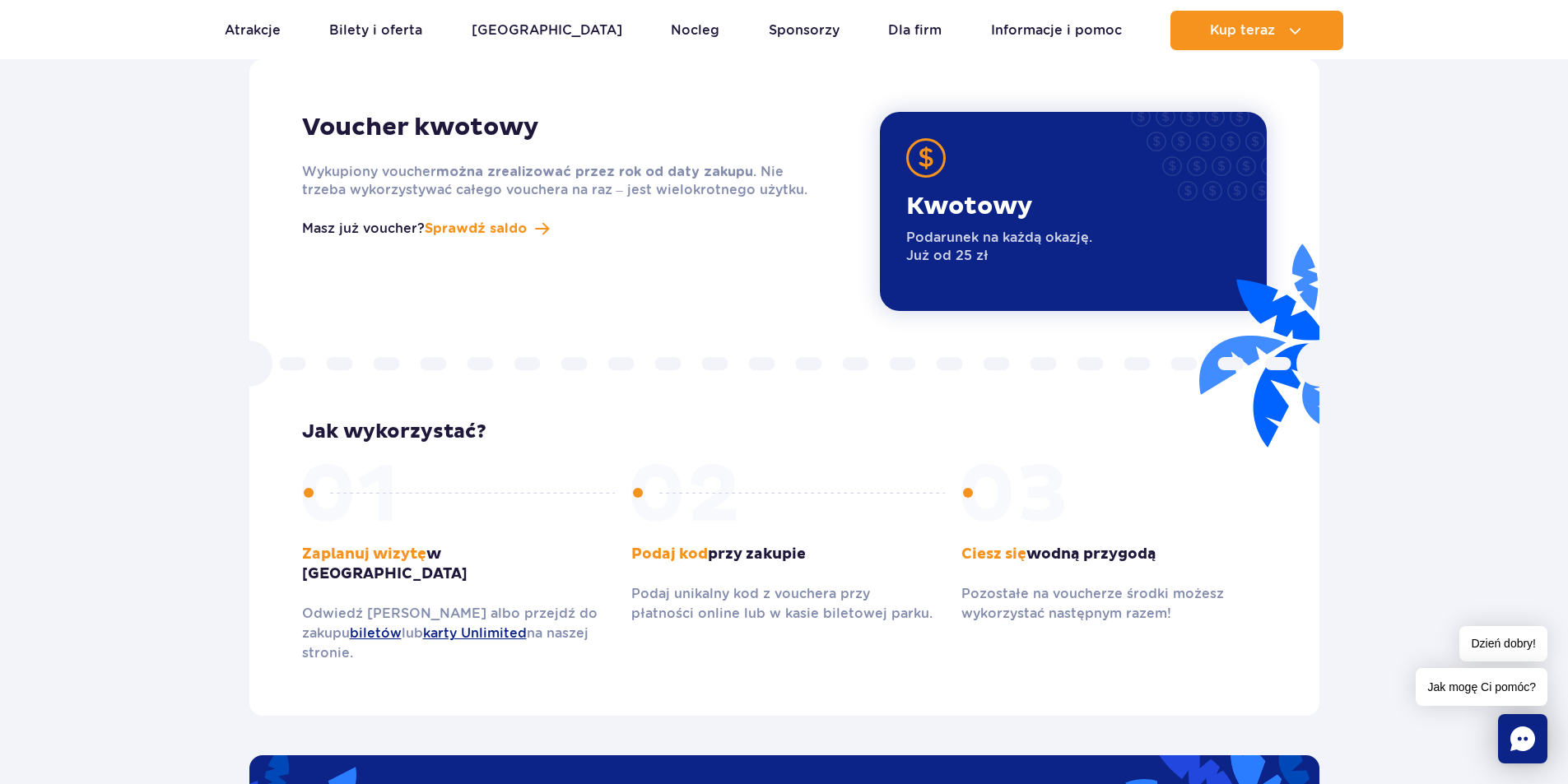
drag, startPoint x: 487, startPoint y: 529, endPoint x: 1120, endPoint y: 564, distance: 634.0
click at [1180, 531] on div "Zaplanuj wizytę w Park of Poland Odwiedź Suntago albo przejdź do zakupu biletów…" at bounding box center [784, 564] width 964 height 200
click at [1120, 564] on div "Ciesz się wodną przygodą Pozostałe na voucherze środki możesz wykorzystać nastę…" at bounding box center [1114, 564] width 305 height 200
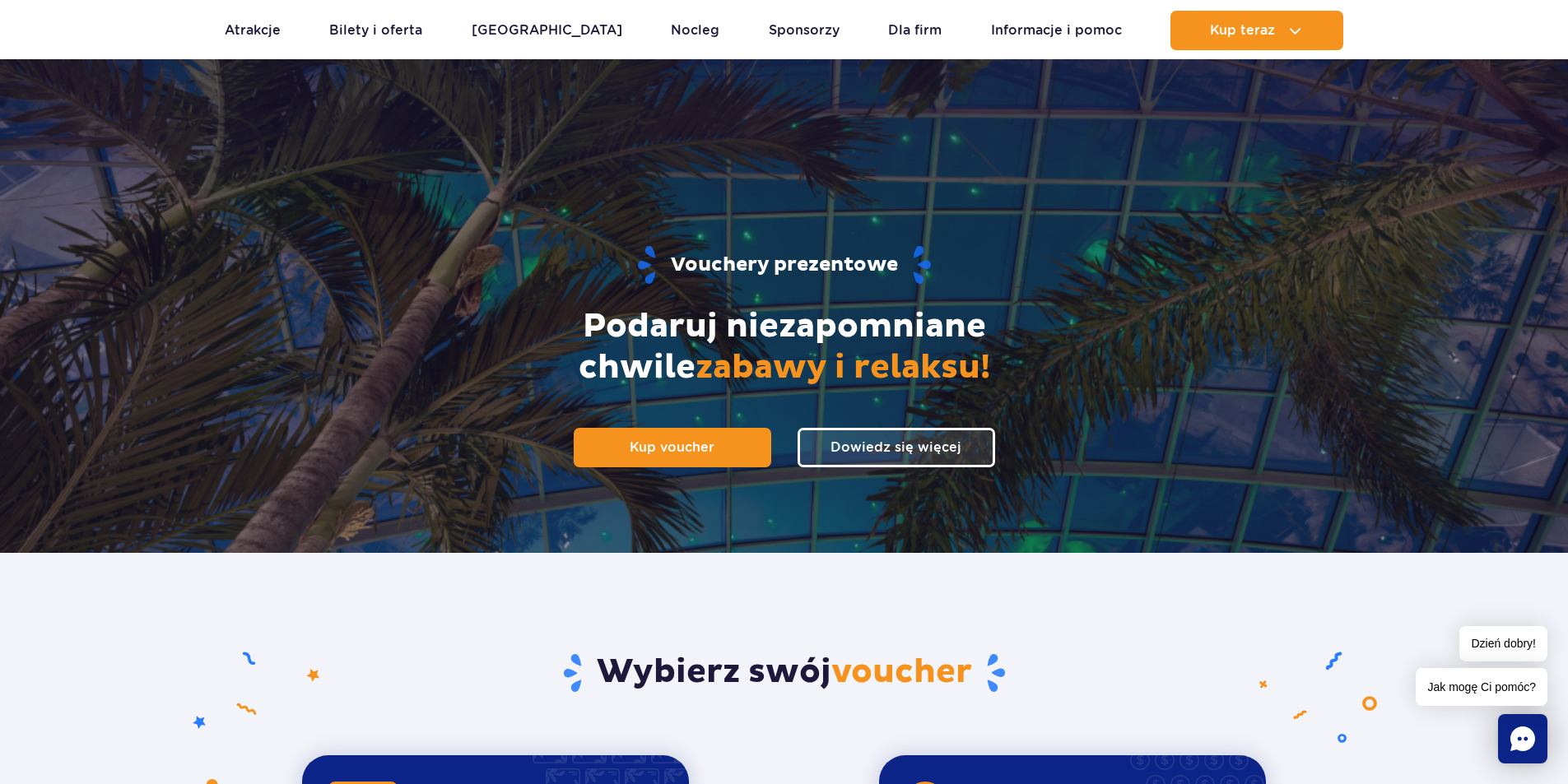
scroll to position [0, 0]
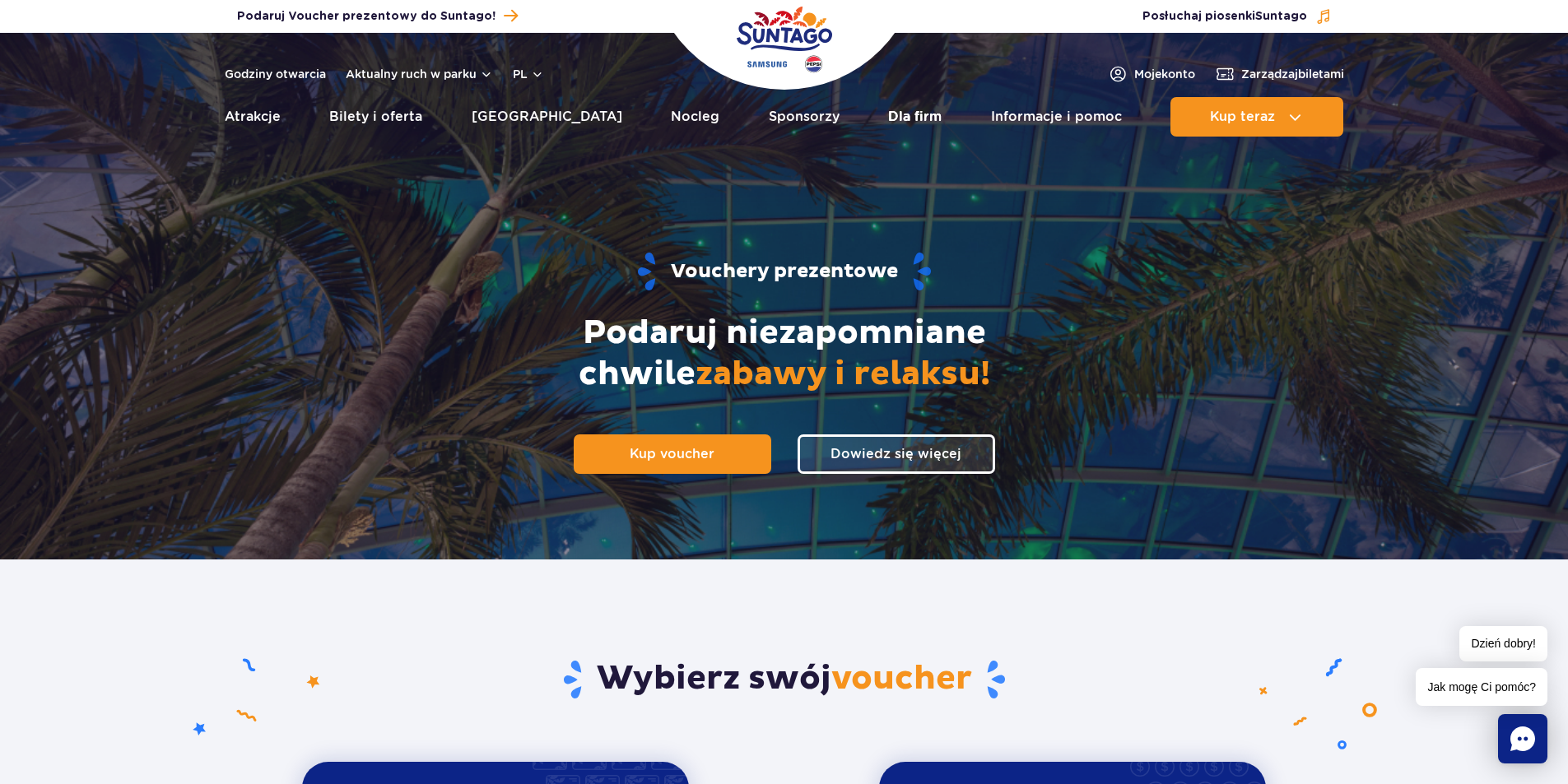
click at [891, 113] on link "Dla firm" at bounding box center [915, 116] width 54 height 39
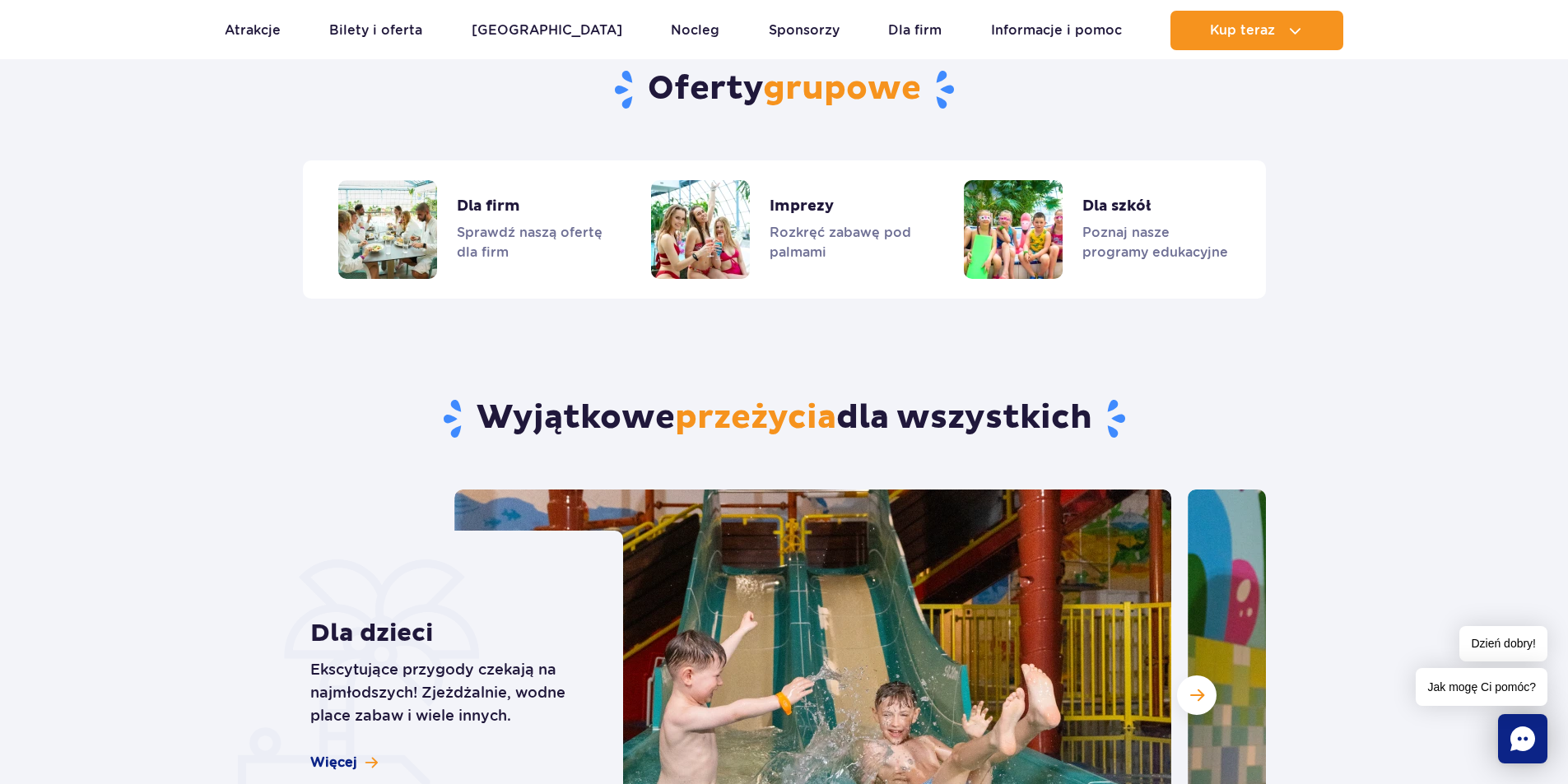
scroll to position [4022, 0]
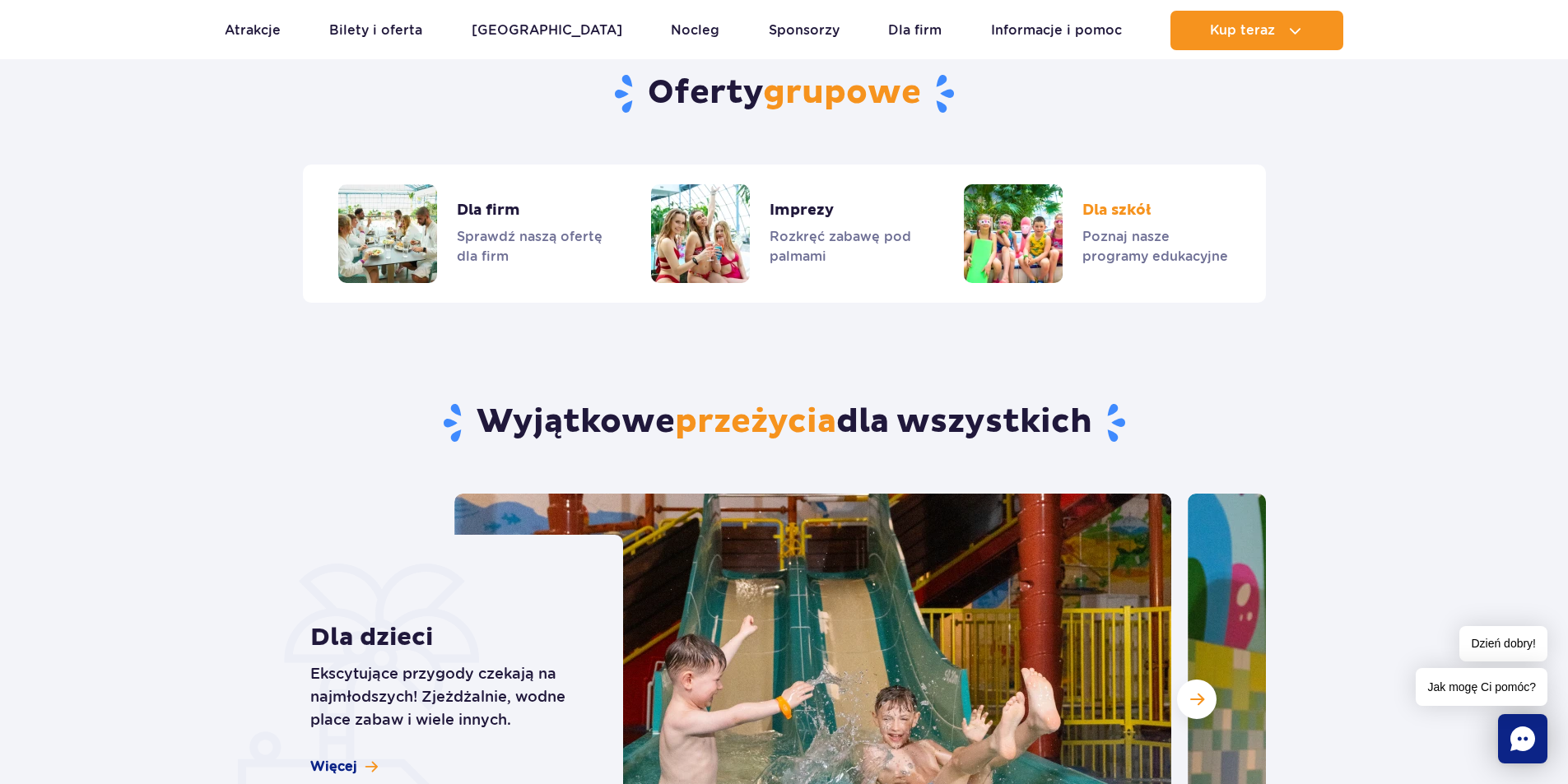
click at [1004, 202] on link "Dla szkół" at bounding box center [1096, 233] width 265 height 99
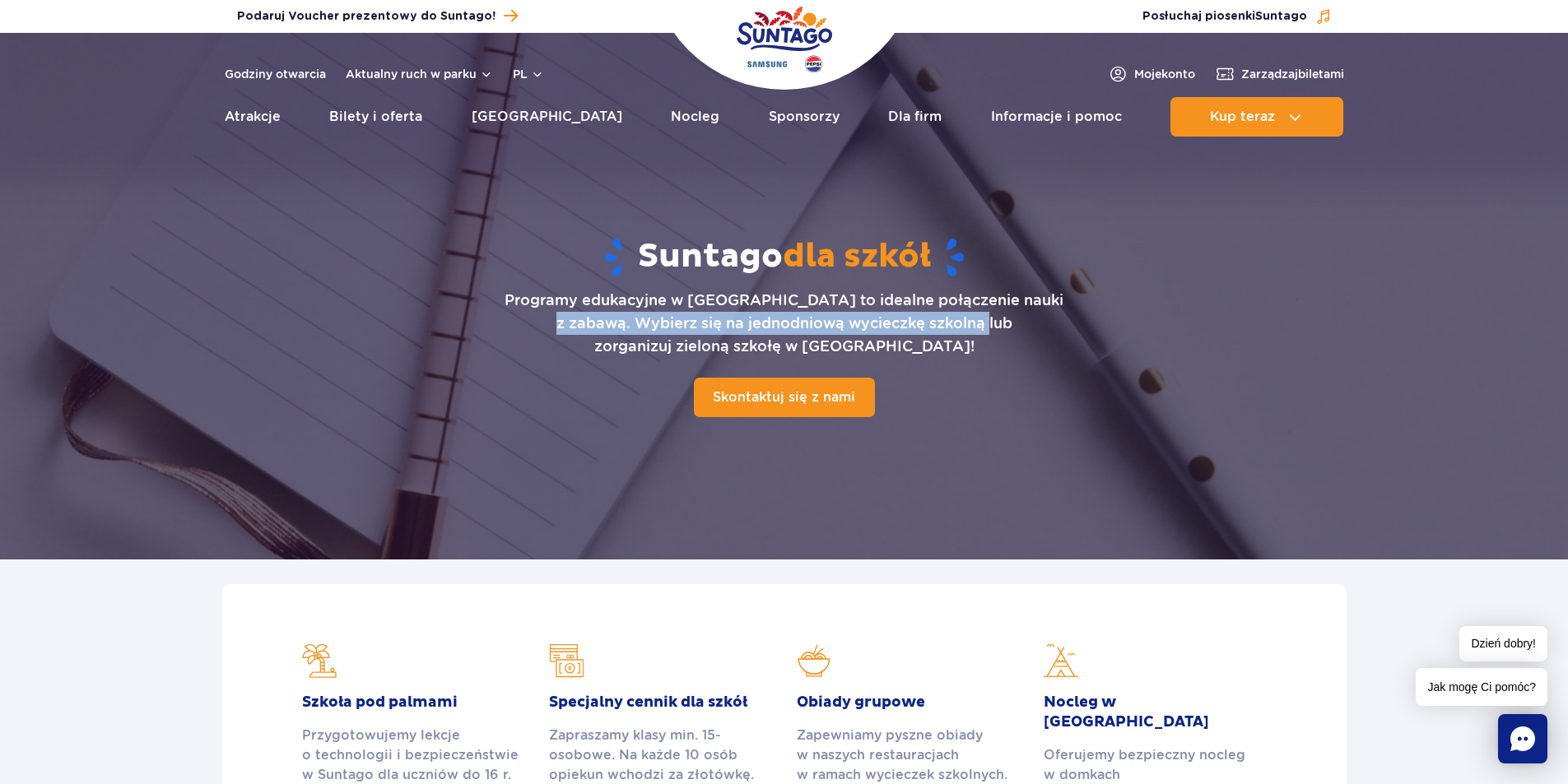
drag, startPoint x: 705, startPoint y: 316, endPoint x: 988, endPoint y: 316, distance: 283.0
click at [988, 316] on div "Suntago dla szkół Programy edukacyjne w [GEOGRAPHIC_DATA] to idealne połączenie…" at bounding box center [784, 327] width 1058 height 324
click at [797, 329] on p "Programy edukacyjne w [GEOGRAPHIC_DATA] to idealne połączenie nauki z zabawą. W…" at bounding box center [784, 323] width 558 height 69
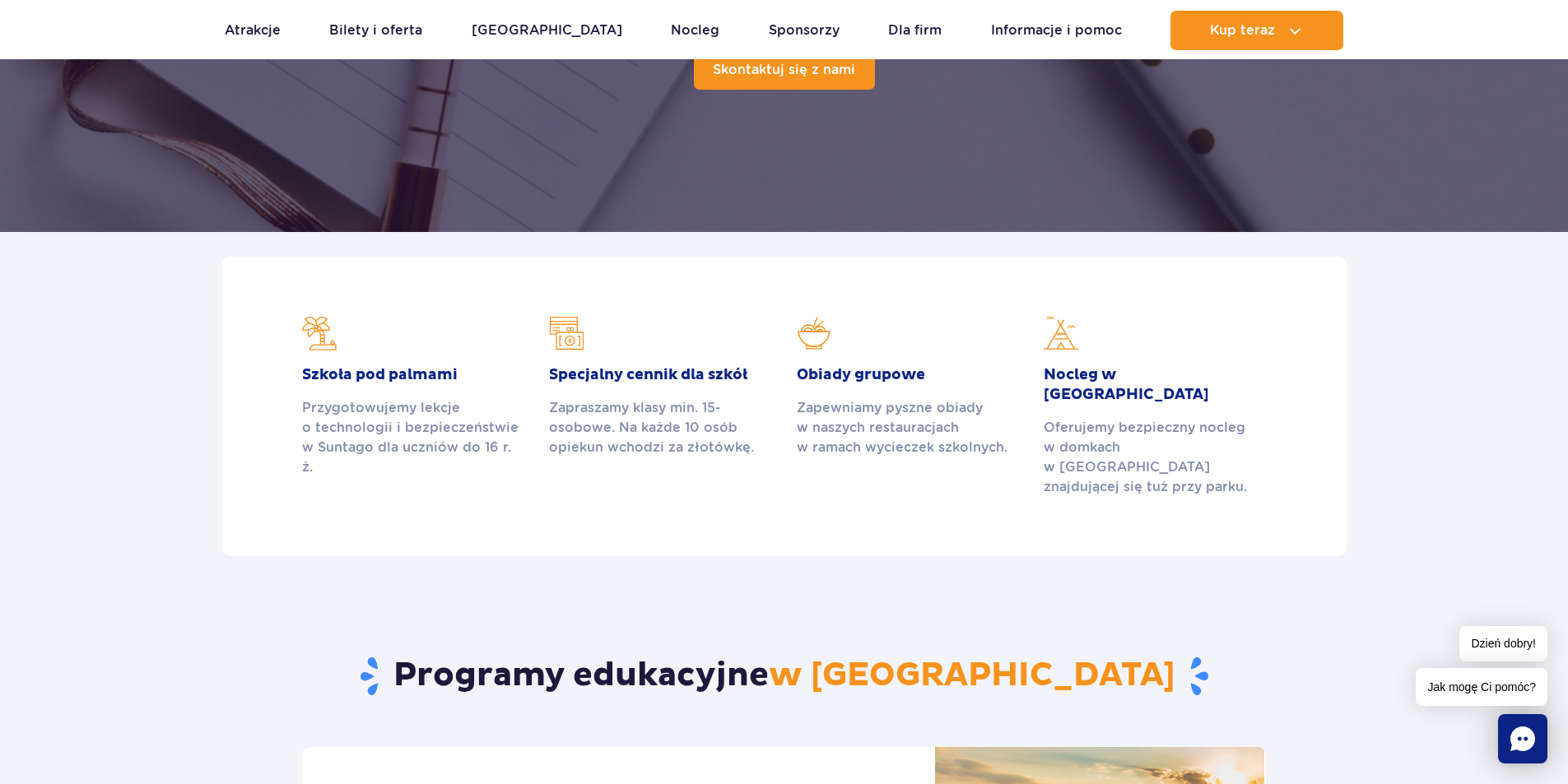
scroll to position [329, 0]
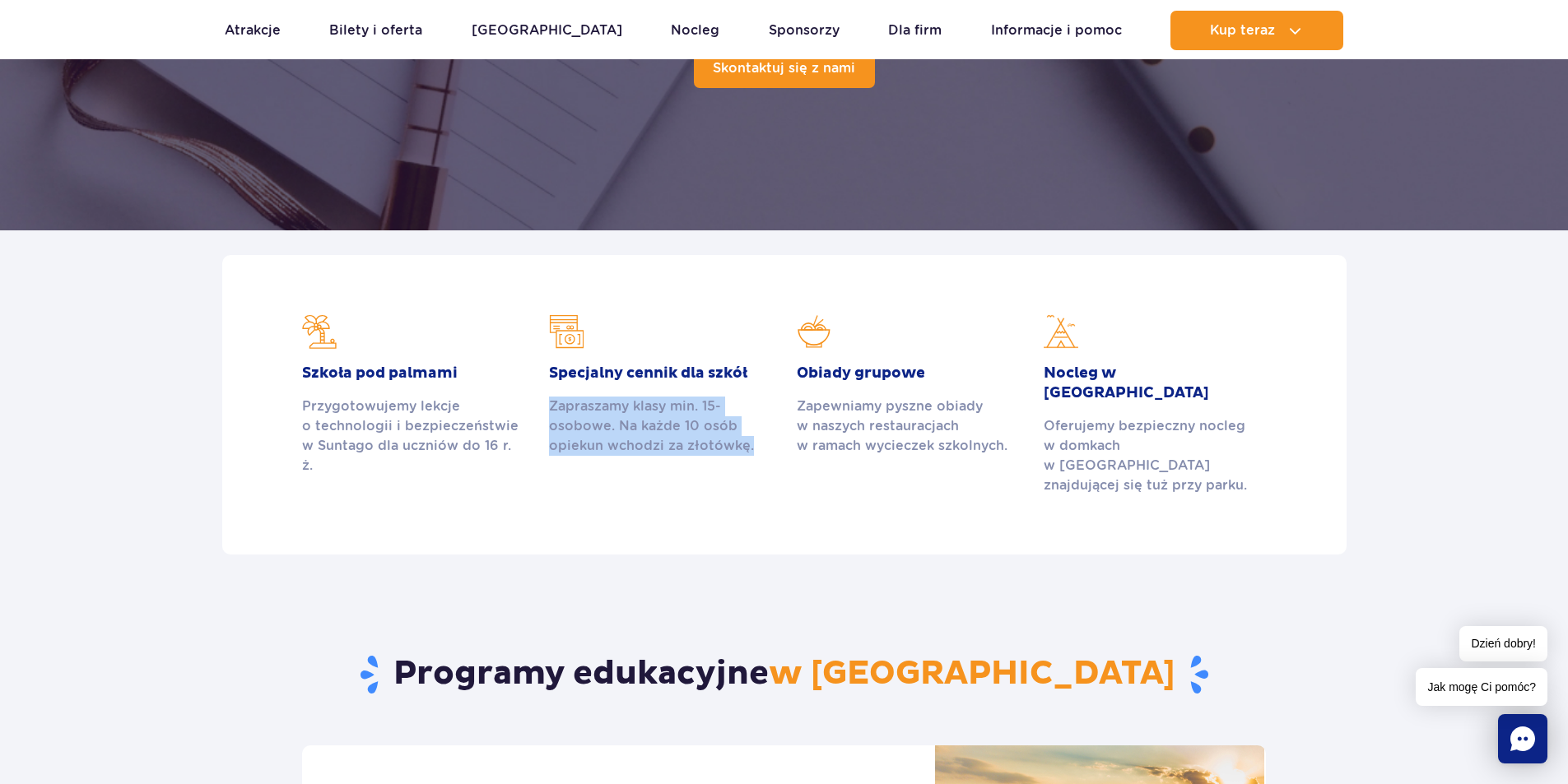
drag, startPoint x: 553, startPoint y: 403, endPoint x: 754, endPoint y: 442, distance: 204.7
click at [754, 442] on div "Zapraszamy klasy min. 15-osobowe. Na każde 10 osób opiekun wchodzi za złotówkę." at bounding box center [660, 426] width 223 height 59
